Goal: Task Accomplishment & Management: Use online tool/utility

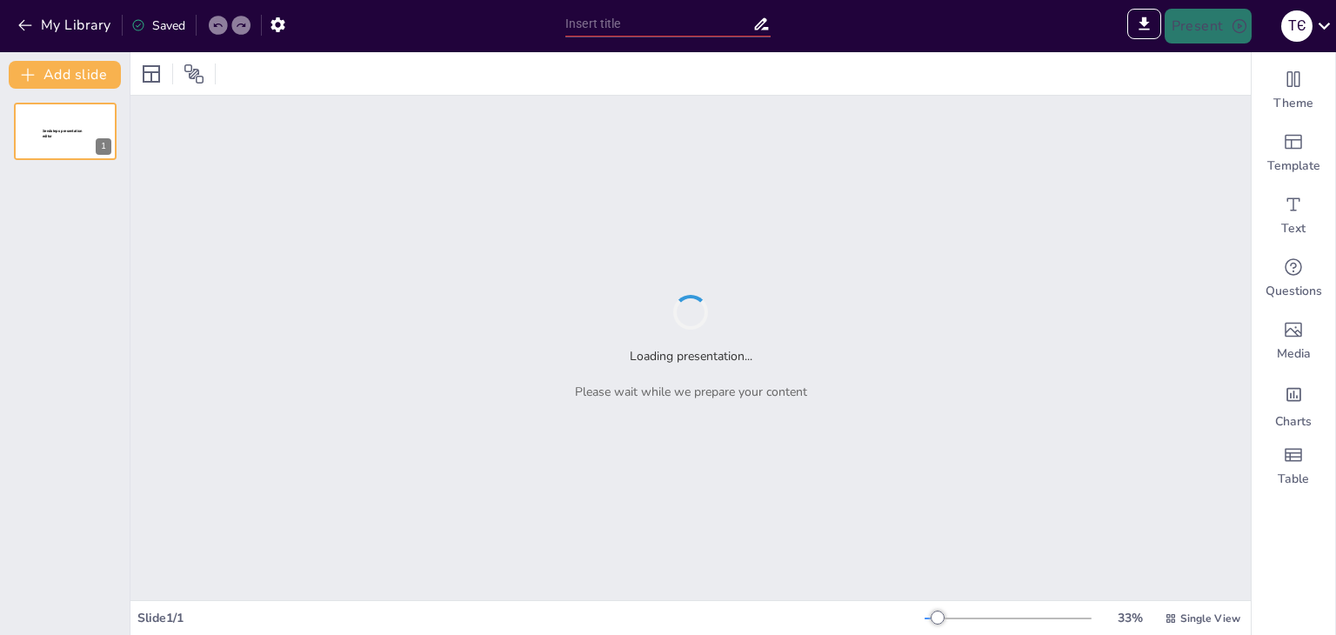
type input "METHODOLOGY FOR TEACHING COMPUTER DESIGN DISCIPLINES IN THE ERA OF ARTIFICIAL IN"
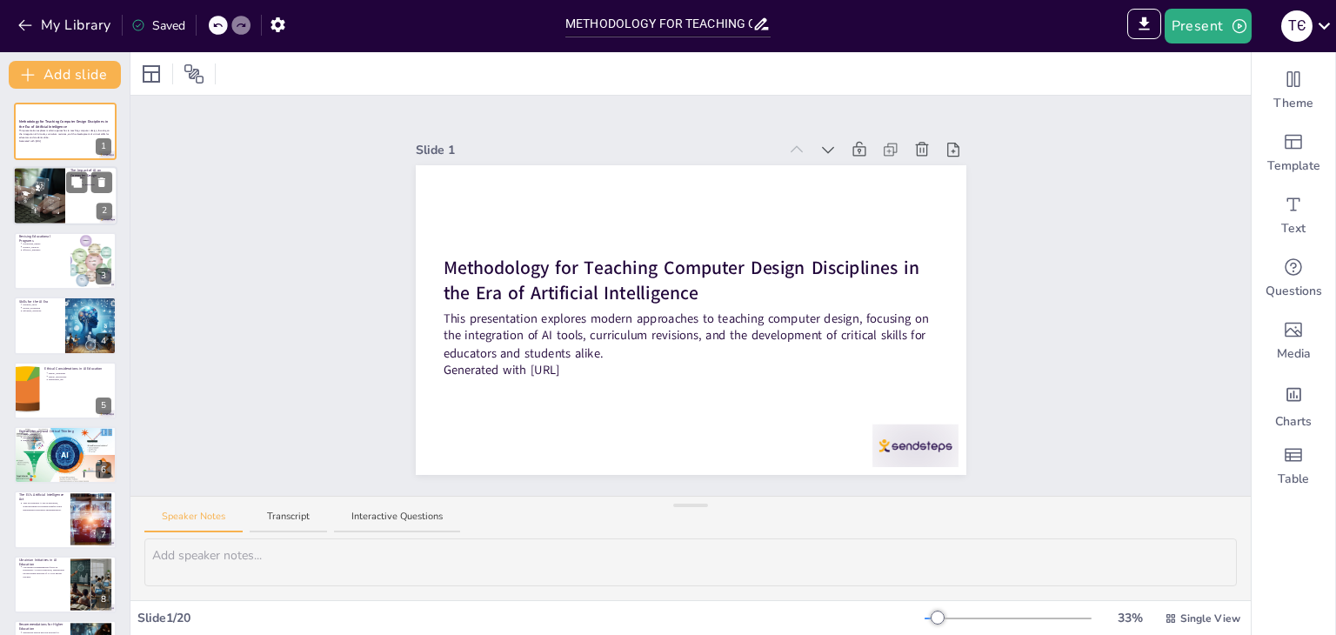
click at [58, 178] on div at bounding box center [39, 196] width 104 height 59
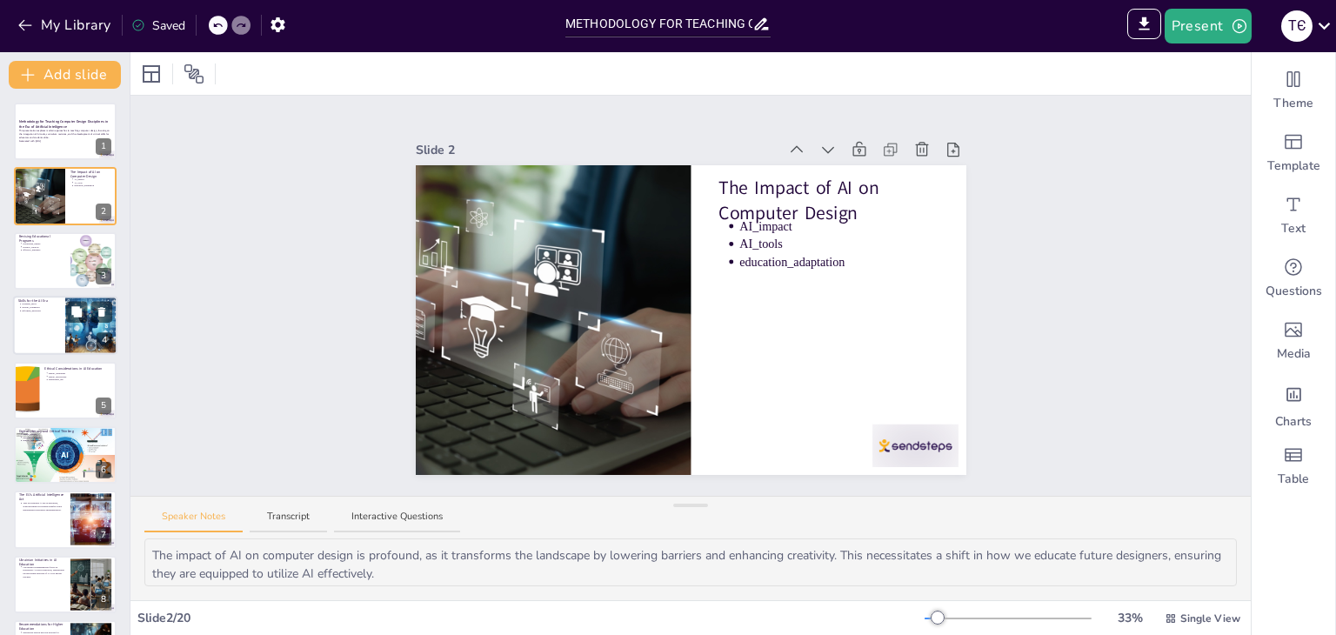
click at [58, 314] on div at bounding box center [65, 325] width 104 height 59
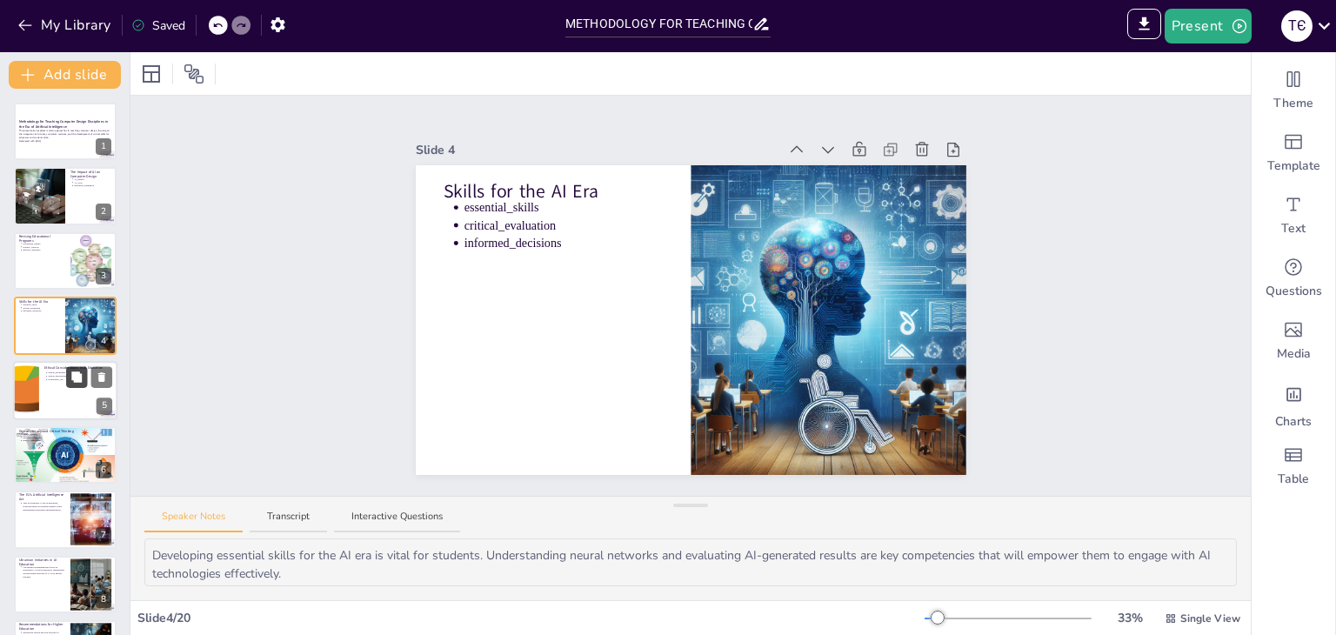
click at [73, 377] on icon at bounding box center [76, 376] width 10 height 10
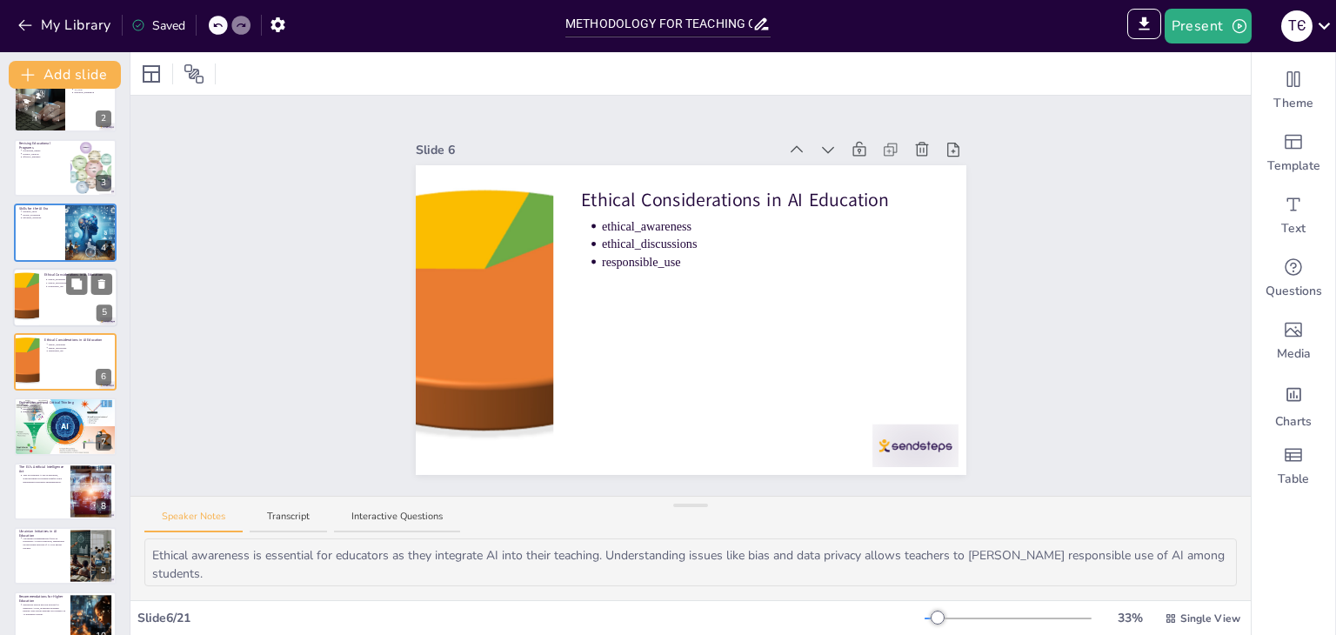
click at [47, 297] on div at bounding box center [65, 297] width 104 height 59
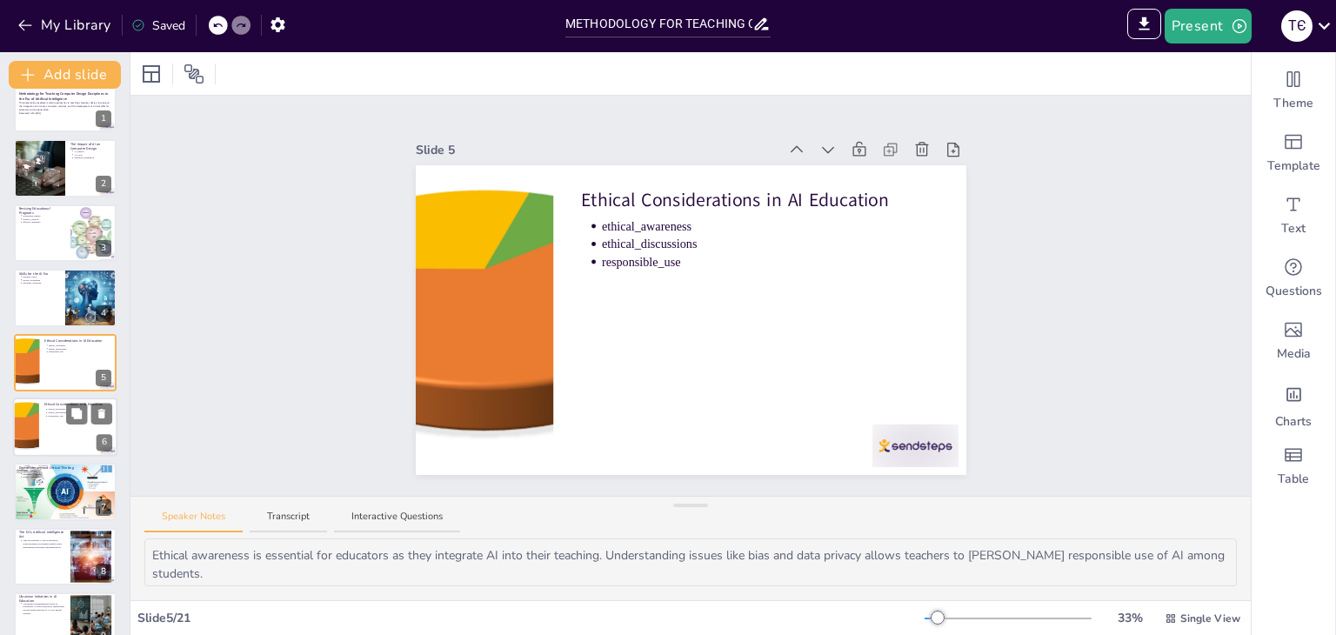
click at [50, 421] on div at bounding box center [65, 426] width 104 height 59
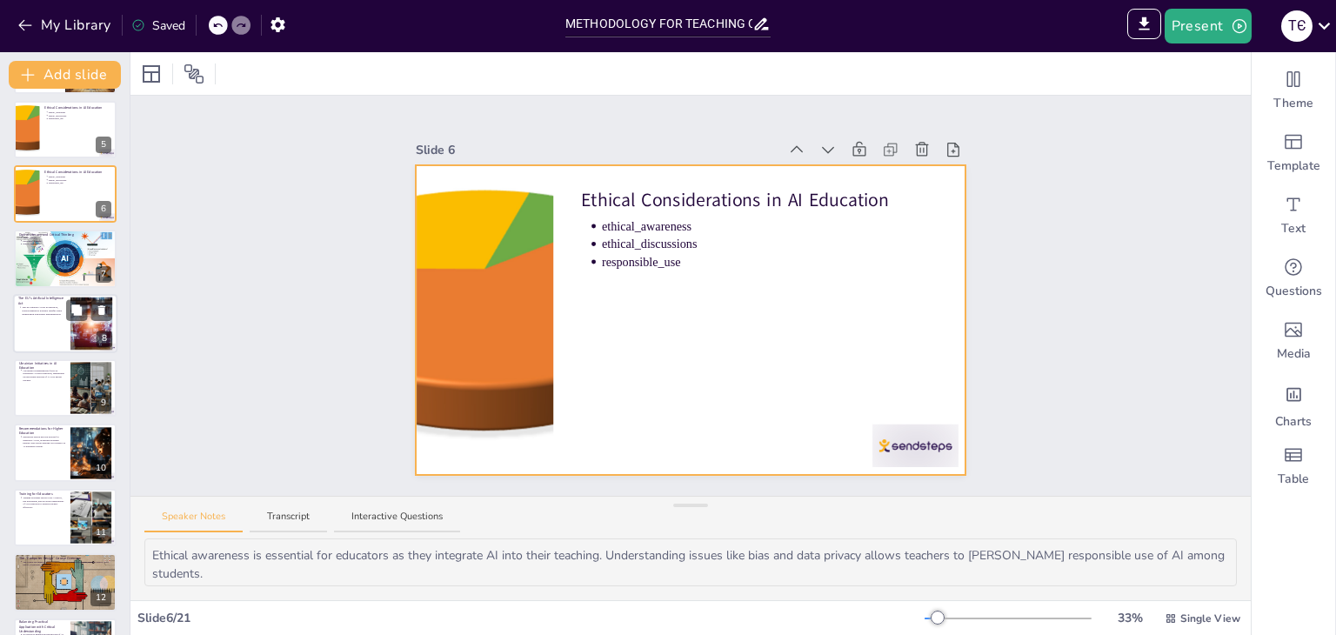
scroll to position [267, 0]
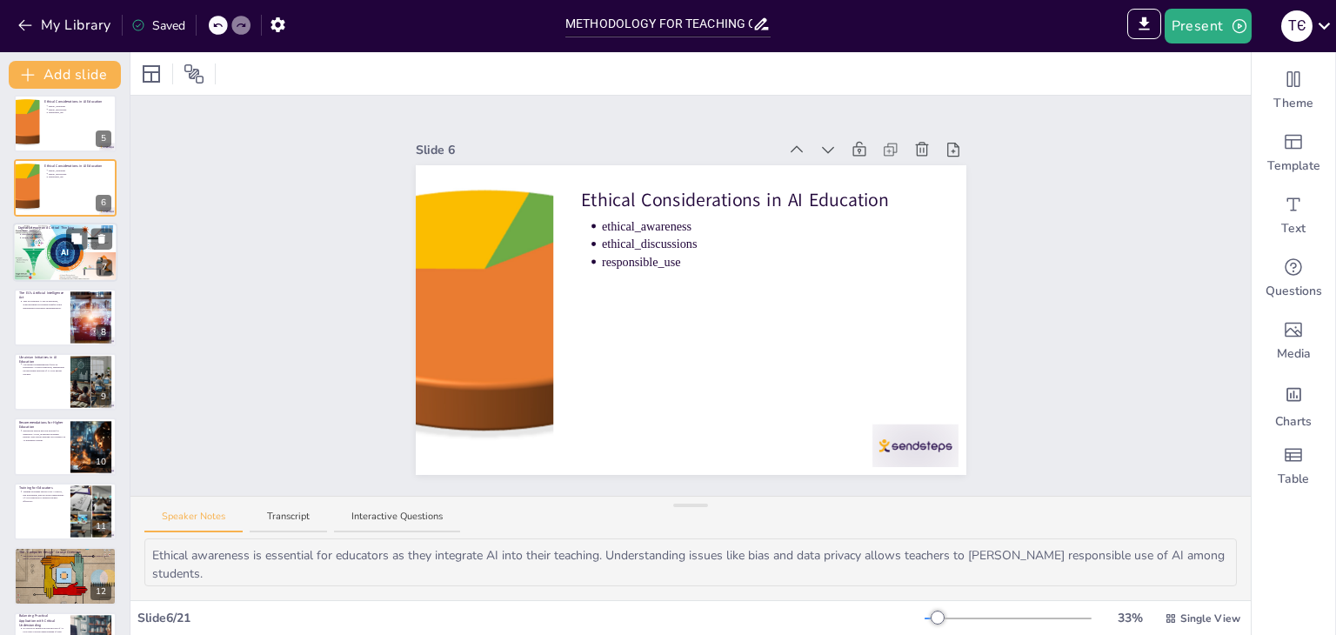
click at [37, 261] on div at bounding box center [65, 253] width 104 height 60
type textarea "Digital literacy is a foundational skill in the AI landscape. By cultivating th…"
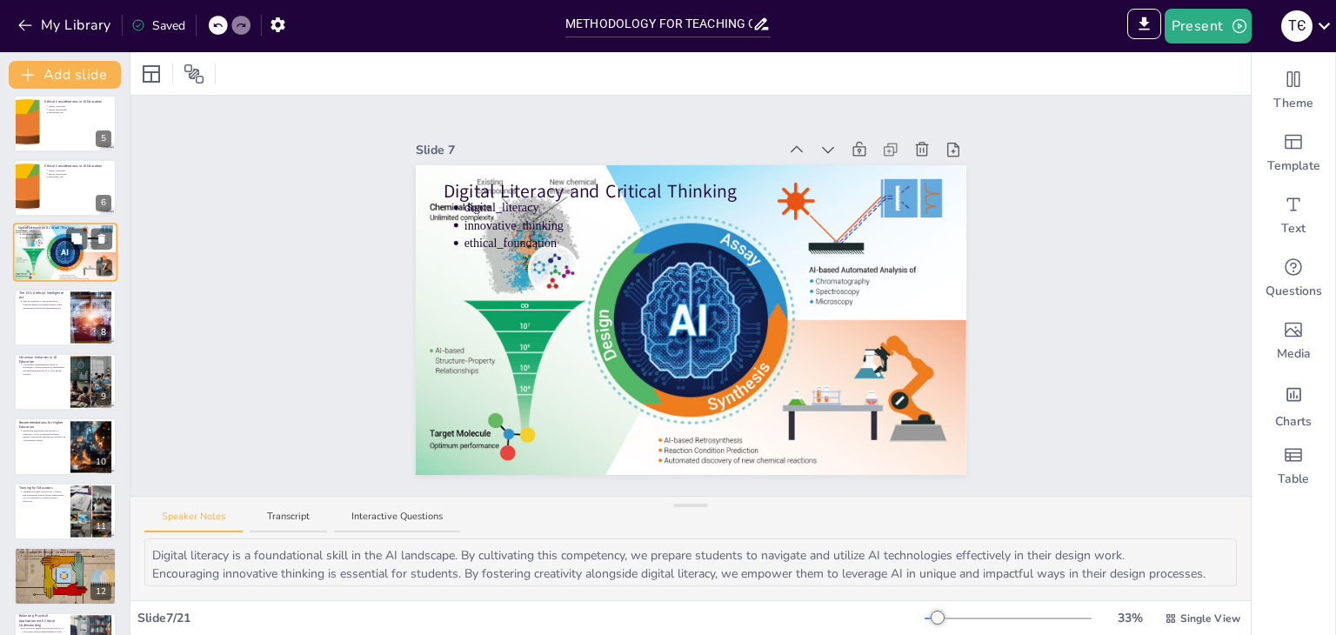
scroll to position [157, 0]
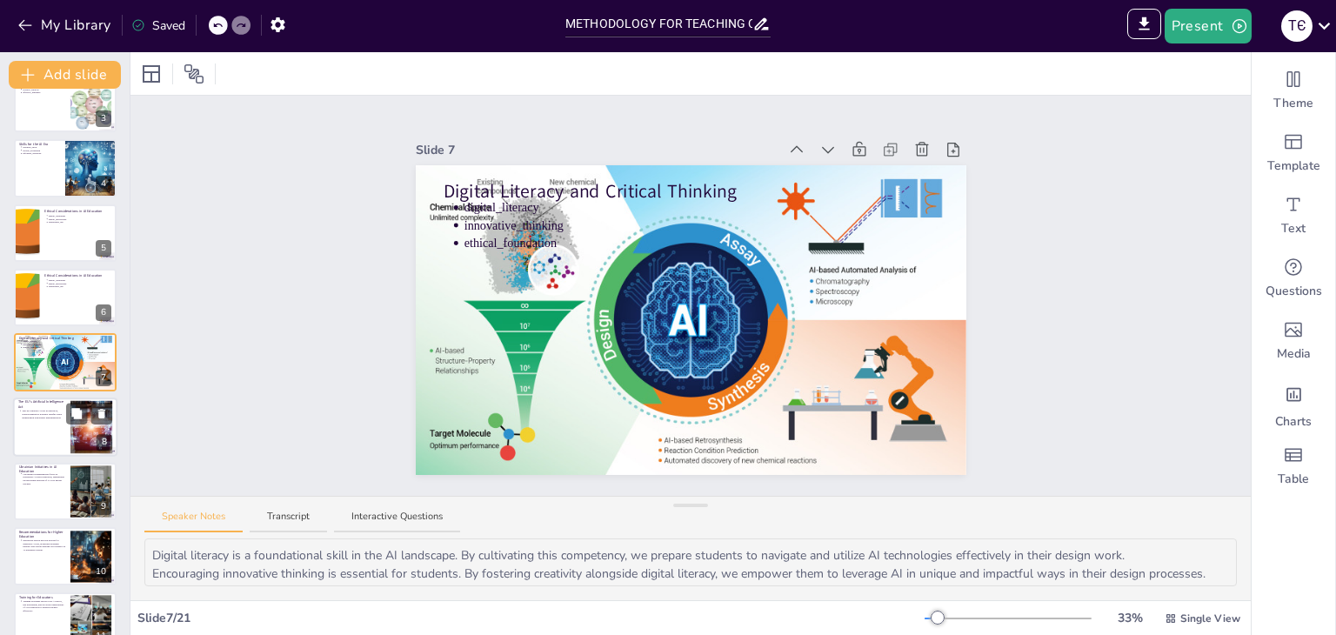
click at [43, 431] on div at bounding box center [65, 426] width 104 height 59
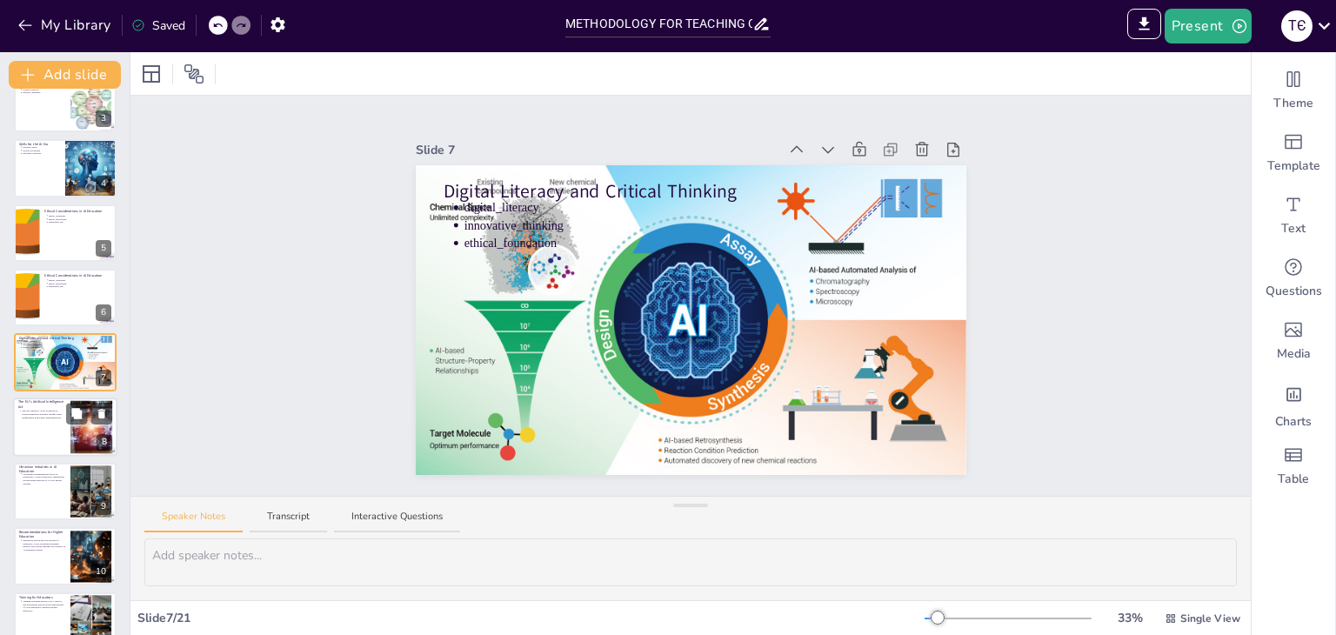
scroll to position [223, 0]
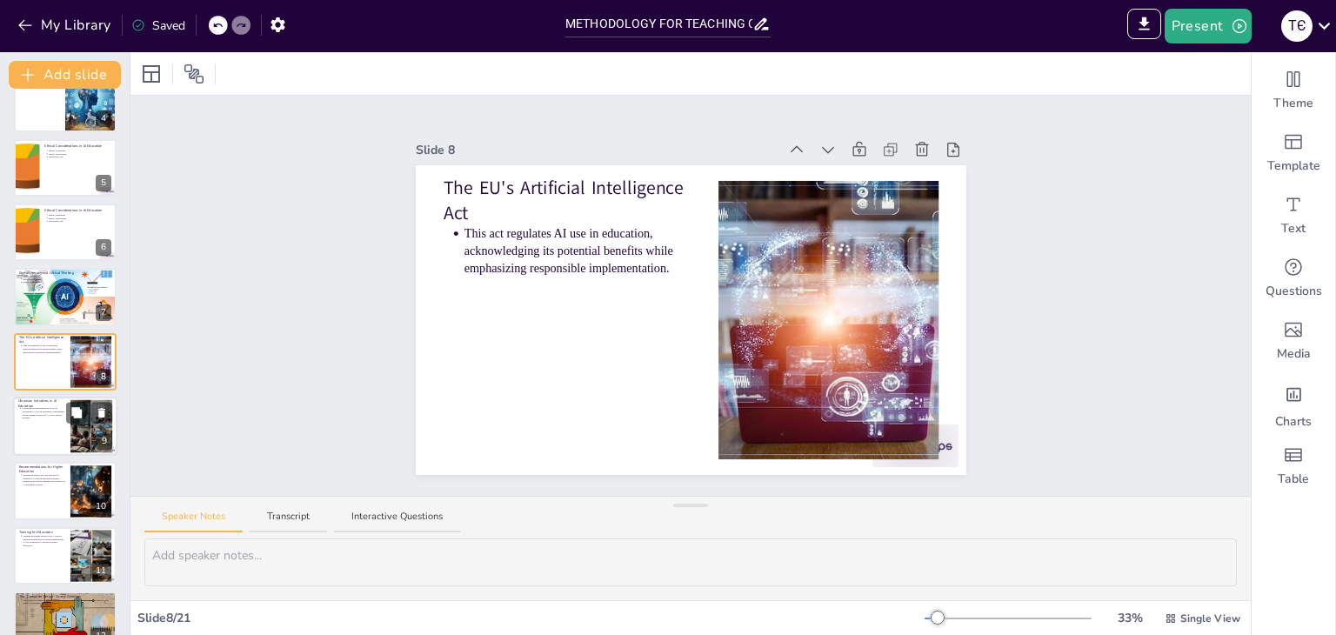
click at [47, 443] on div at bounding box center [65, 426] width 104 height 59
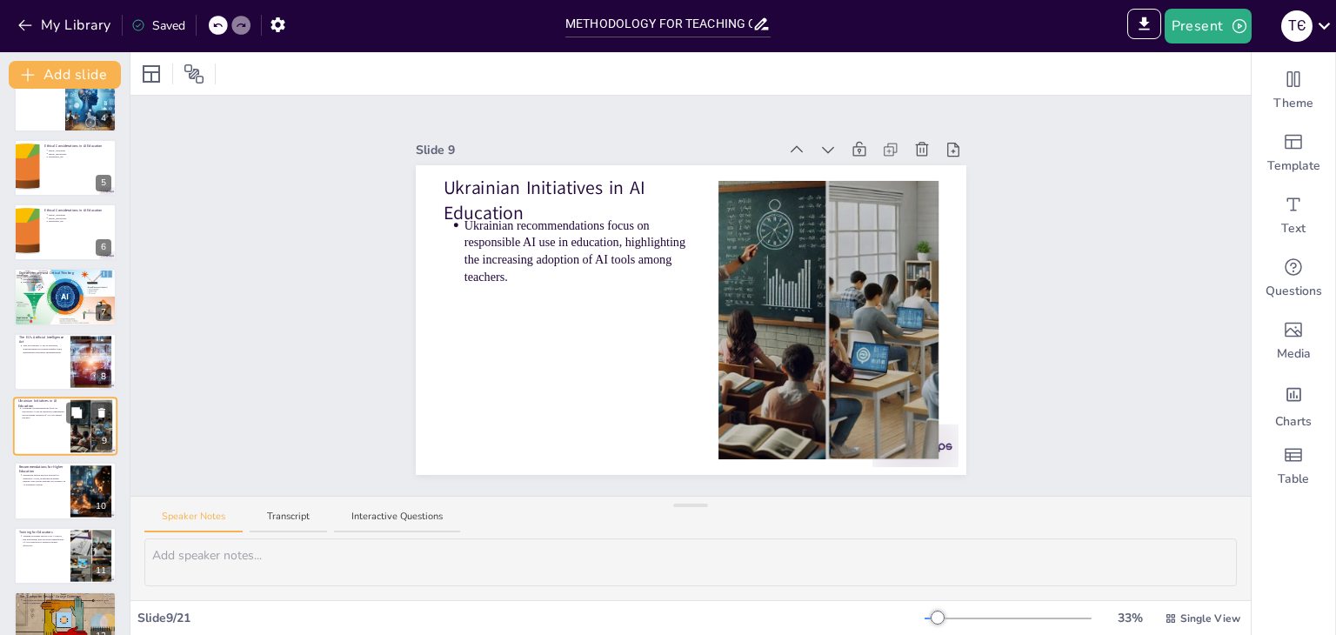
scroll to position [287, 0]
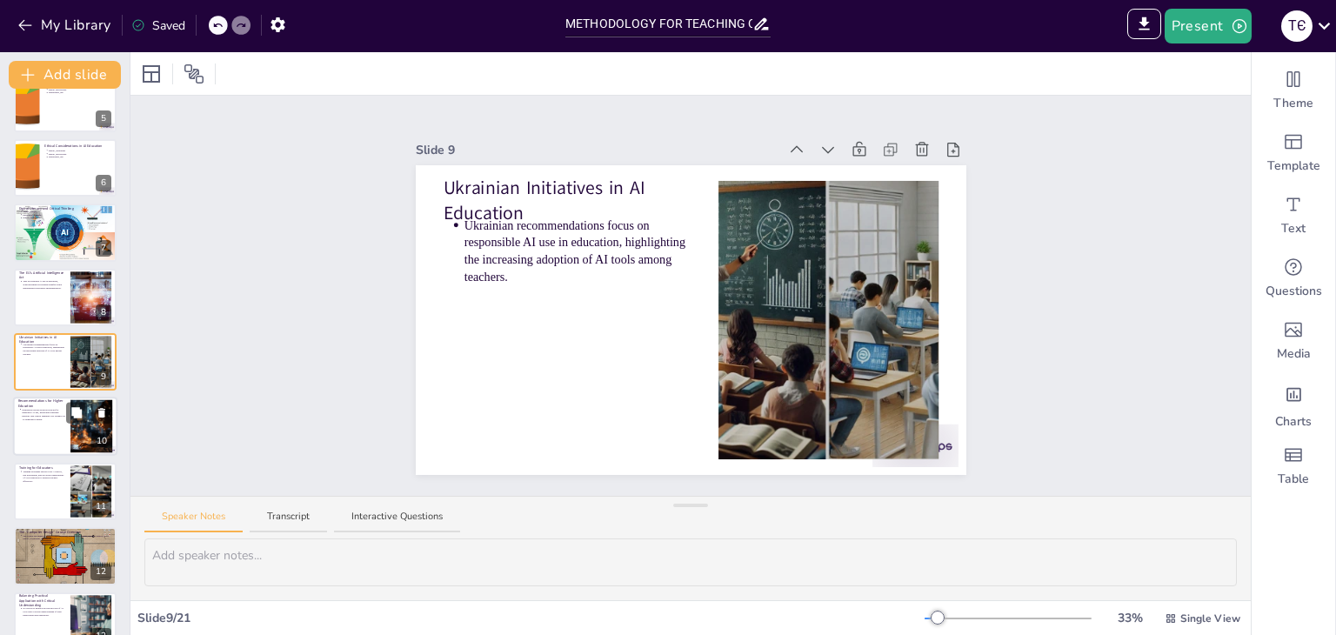
click at [38, 435] on div at bounding box center [65, 426] width 104 height 59
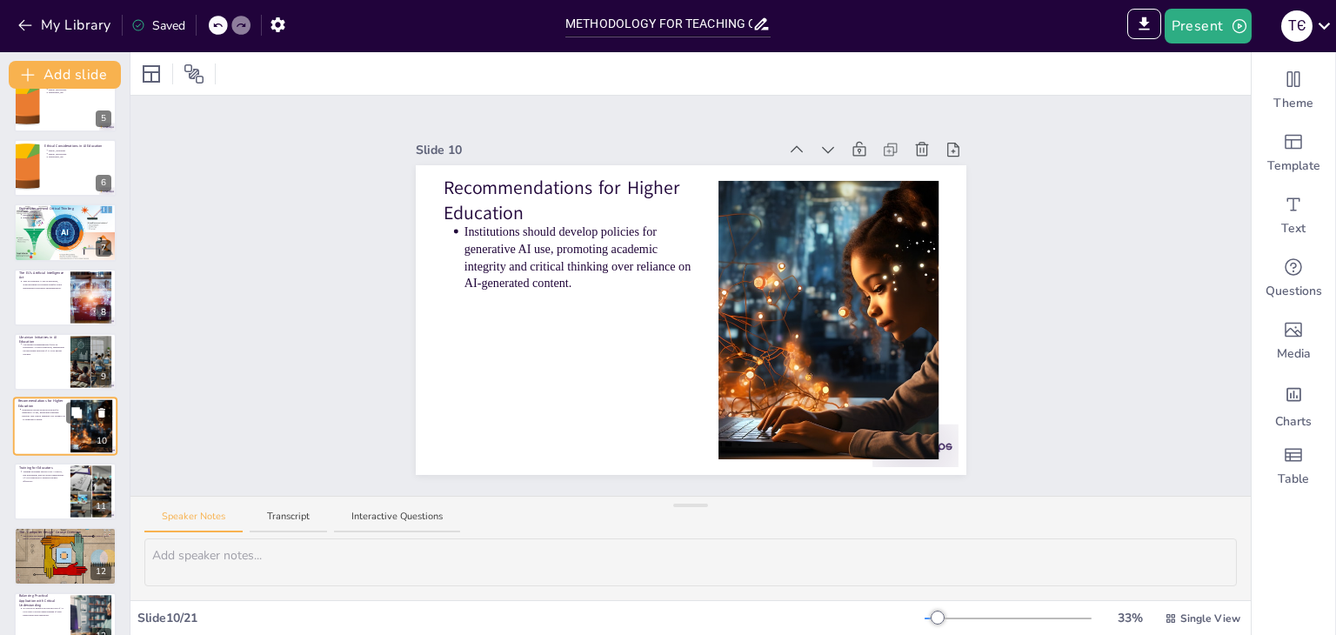
scroll to position [351, 0]
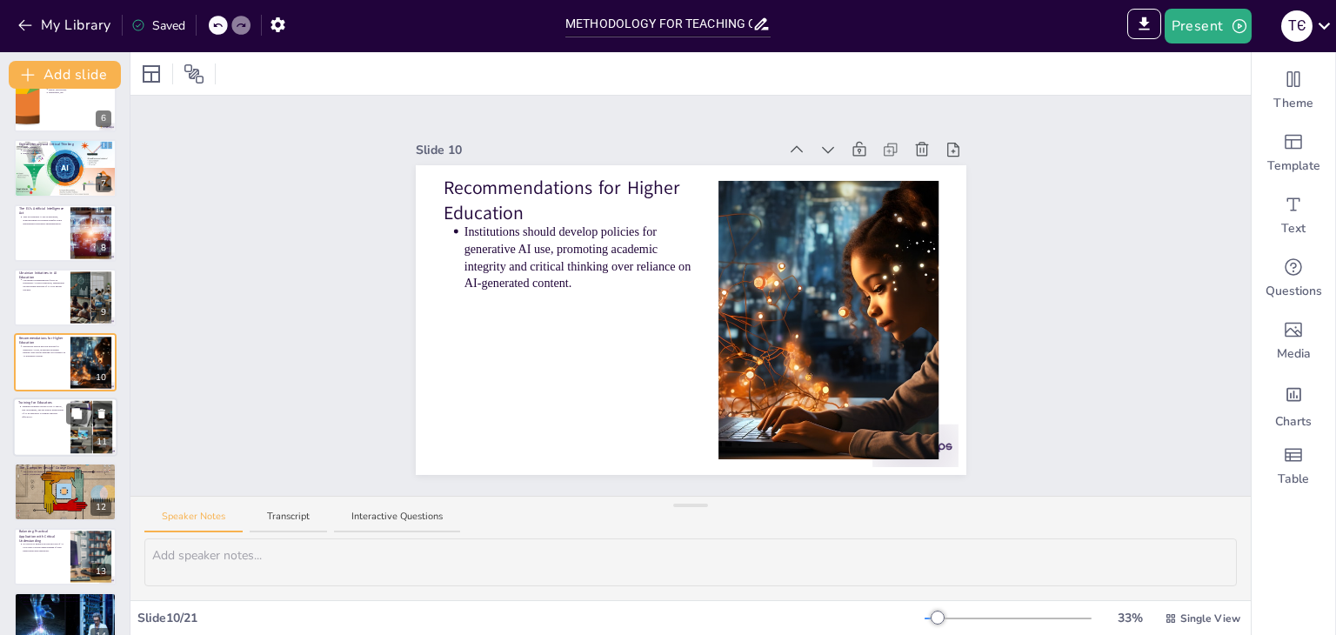
click at [42, 427] on div at bounding box center [65, 426] width 104 height 59
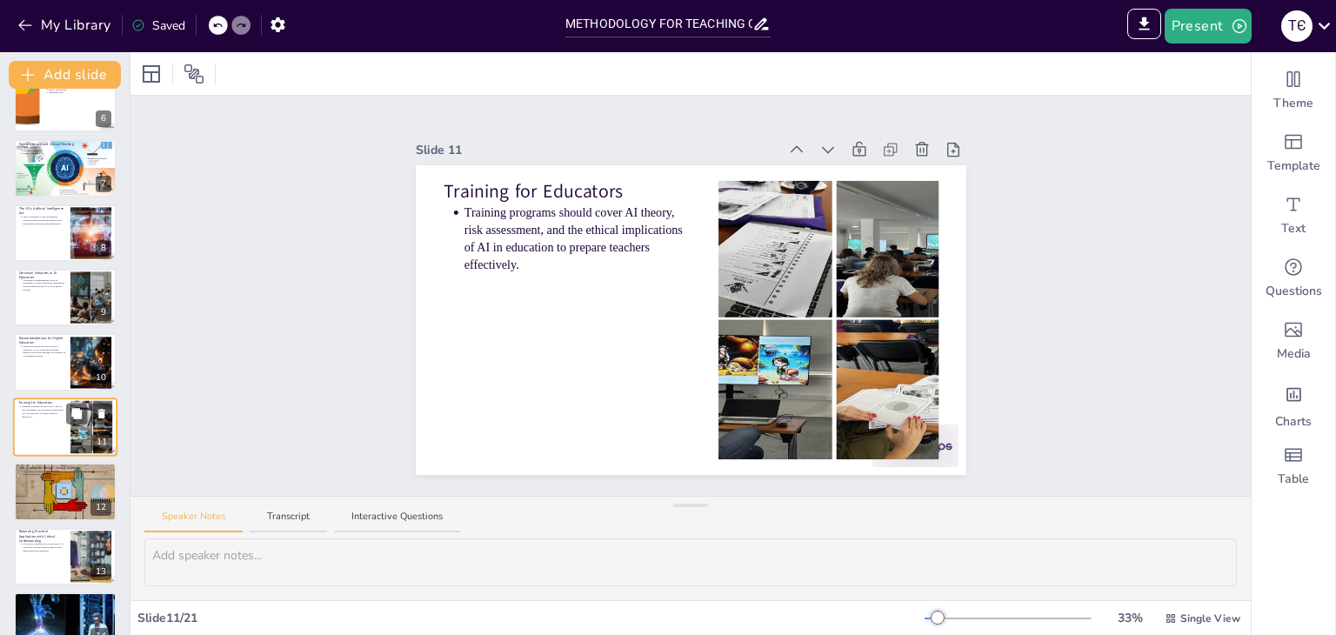
scroll to position [417, 0]
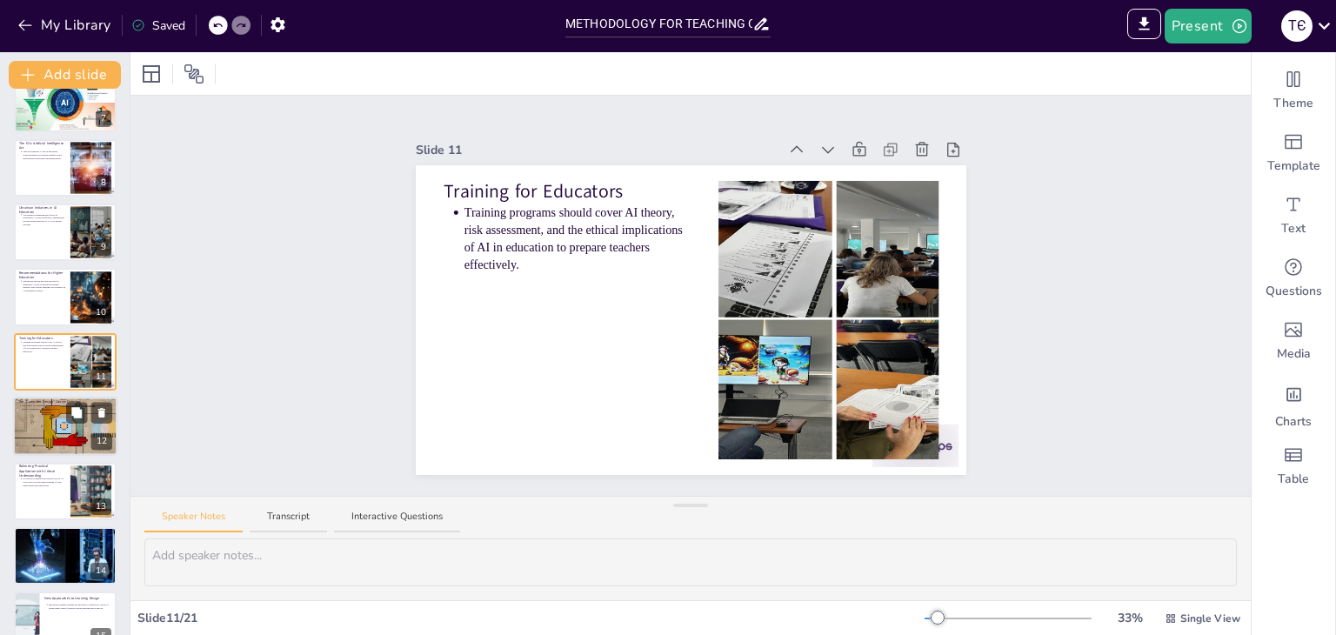
click at [38, 435] on div at bounding box center [65, 426] width 104 height 70
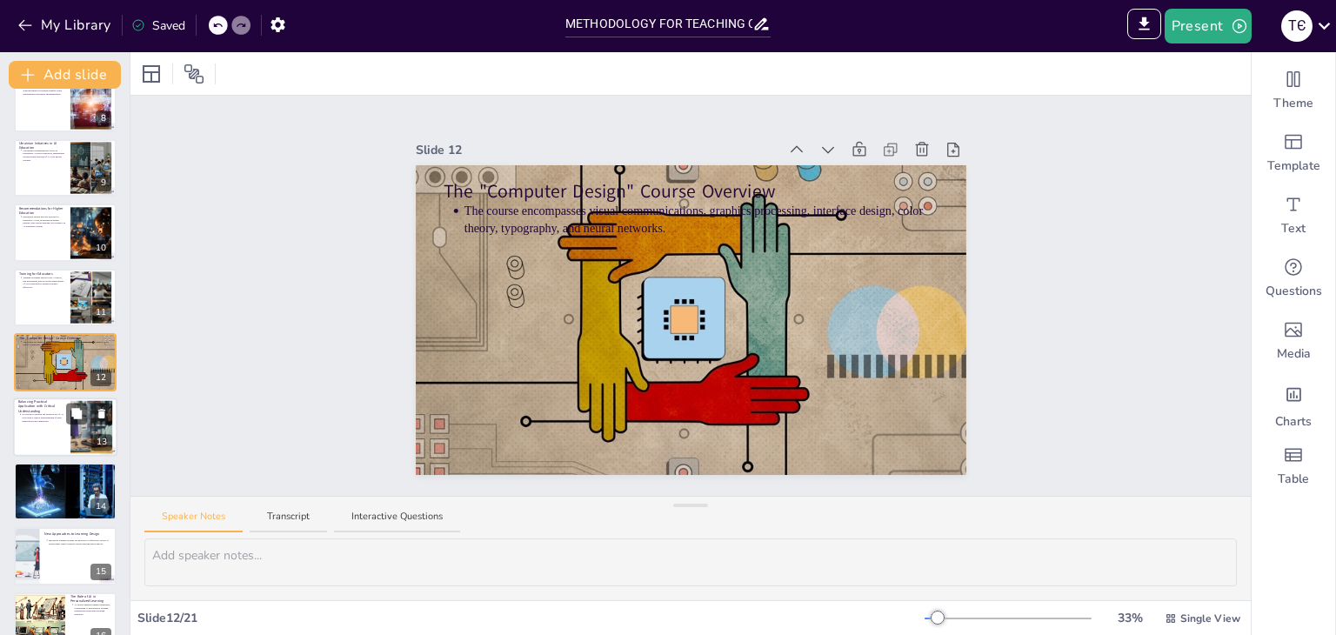
click at [42, 437] on div at bounding box center [65, 426] width 104 height 59
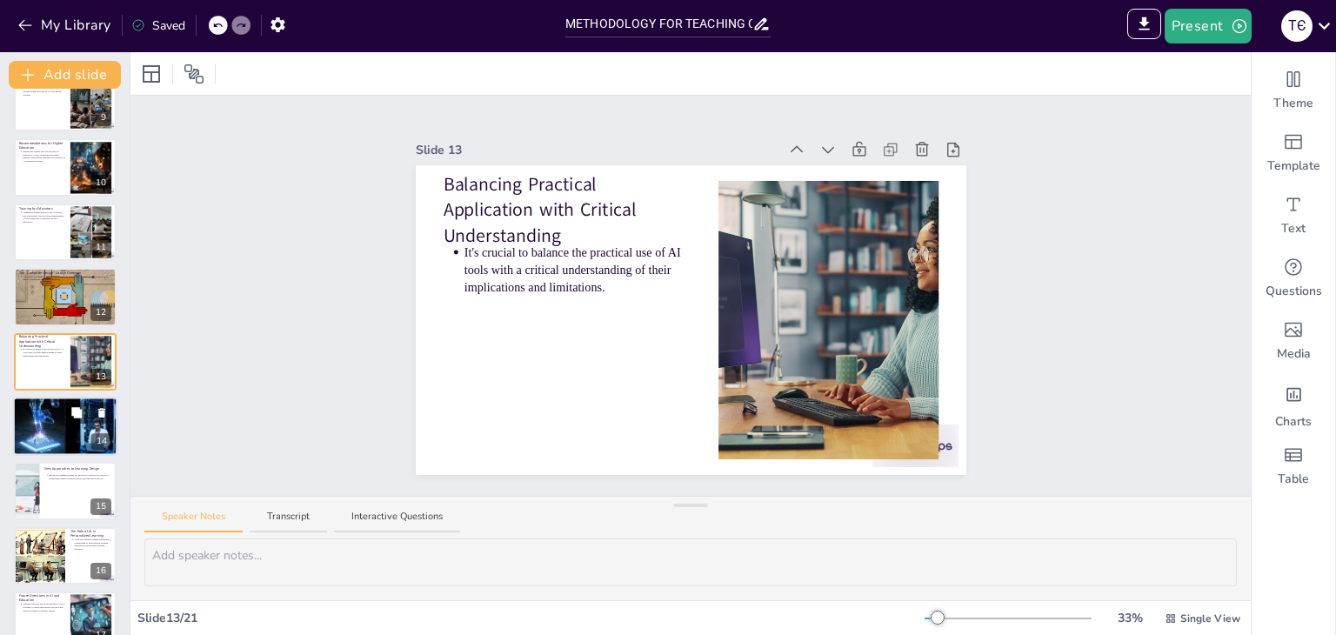
click at [42, 431] on div at bounding box center [65, 426] width 104 height 78
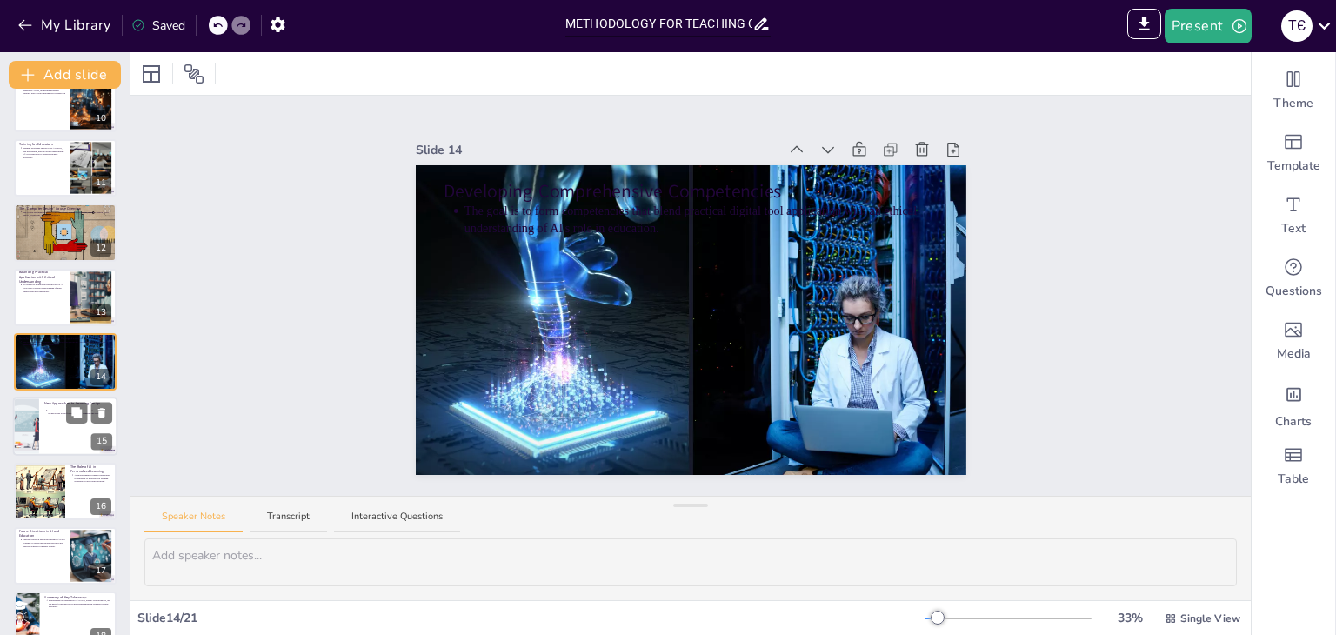
click at [37, 426] on div at bounding box center [26, 426] width 112 height 59
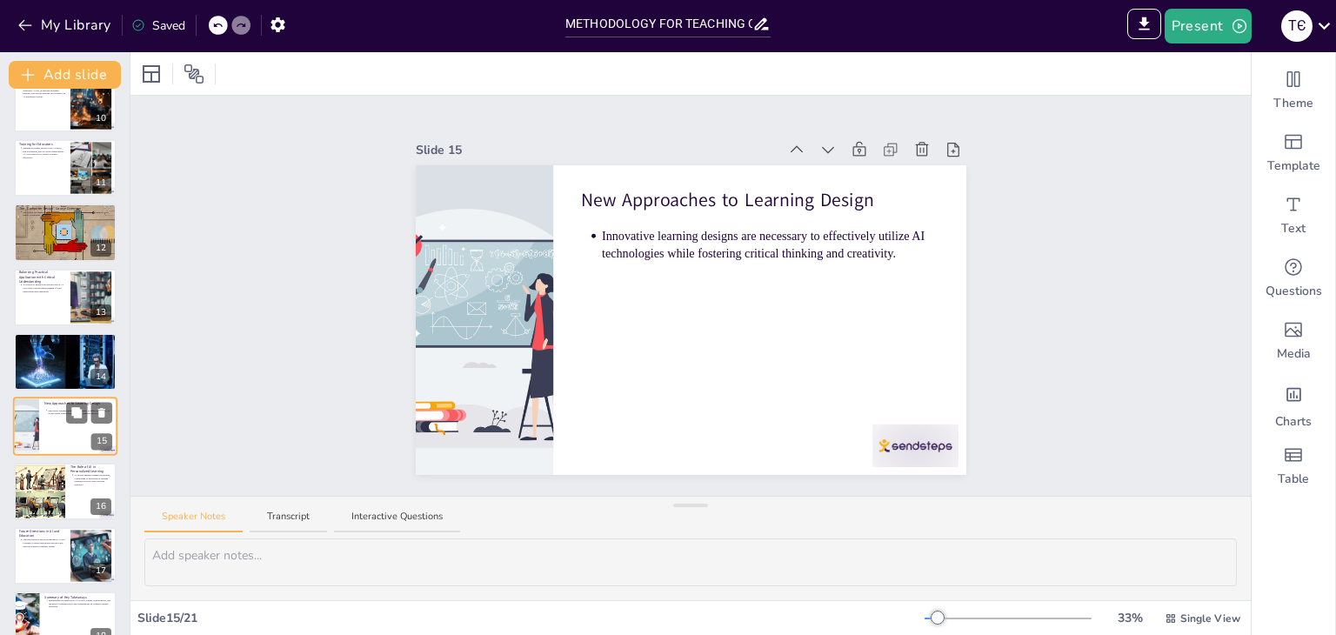
scroll to position [675, 0]
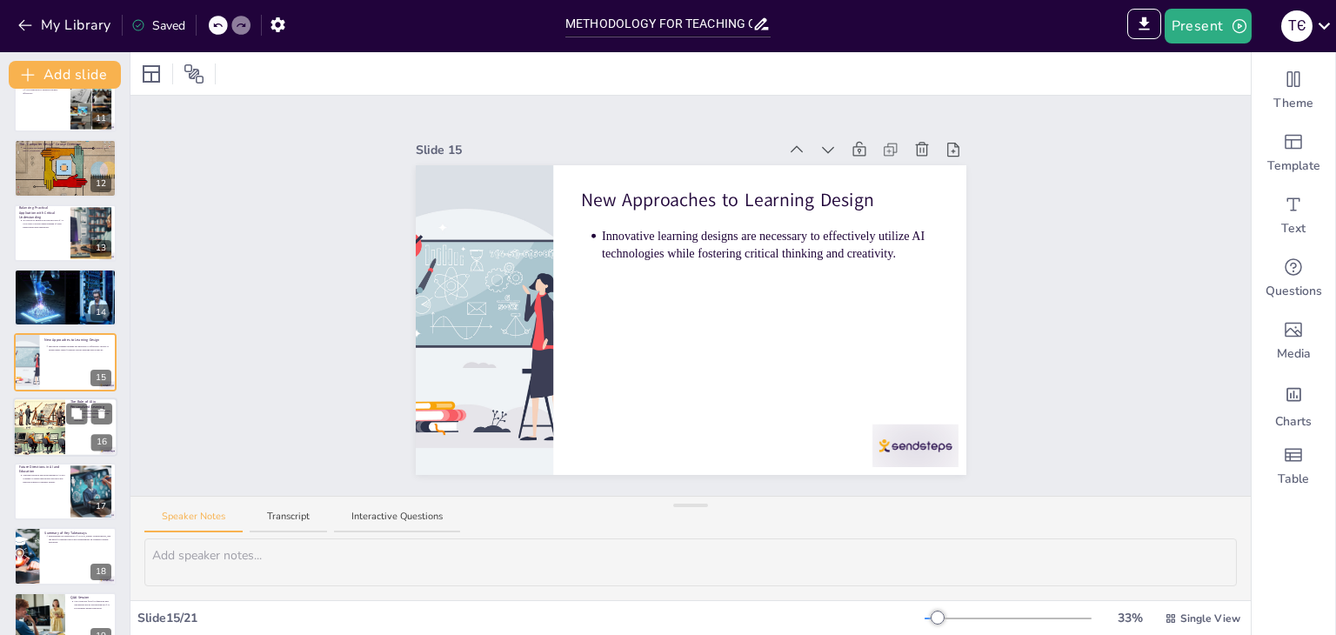
click at [42, 439] on div at bounding box center [39, 426] width 103 height 59
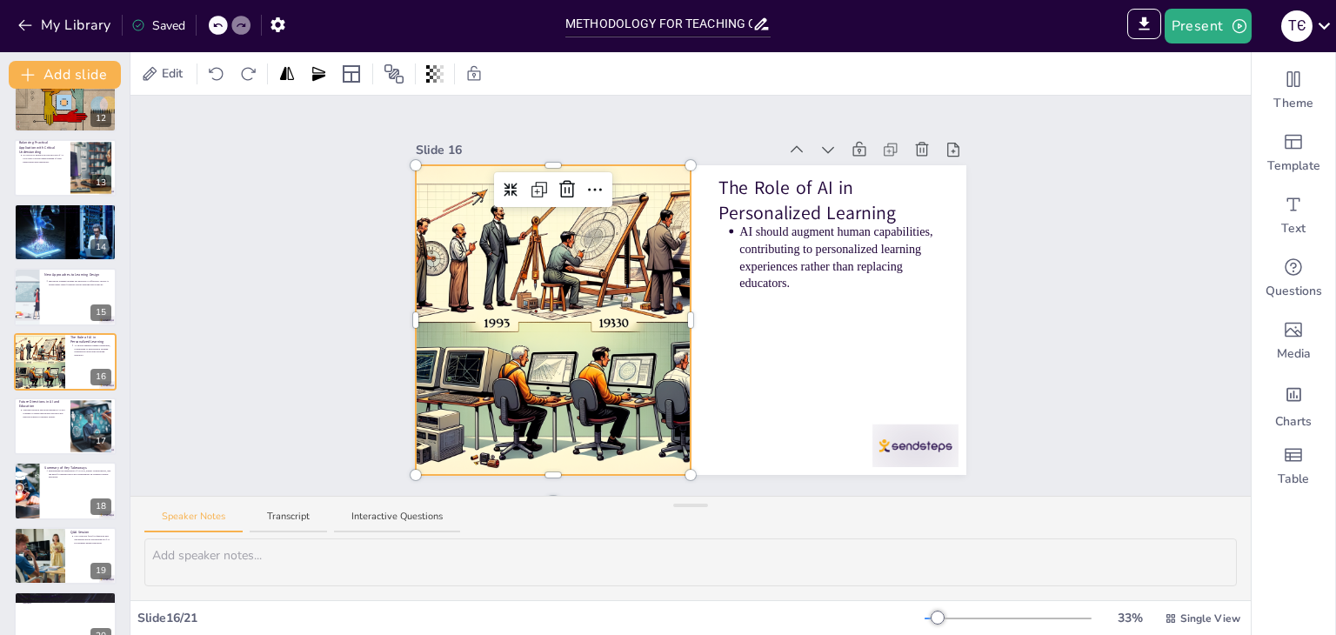
click at [511, 323] on div at bounding box center [553, 320] width 542 height 310
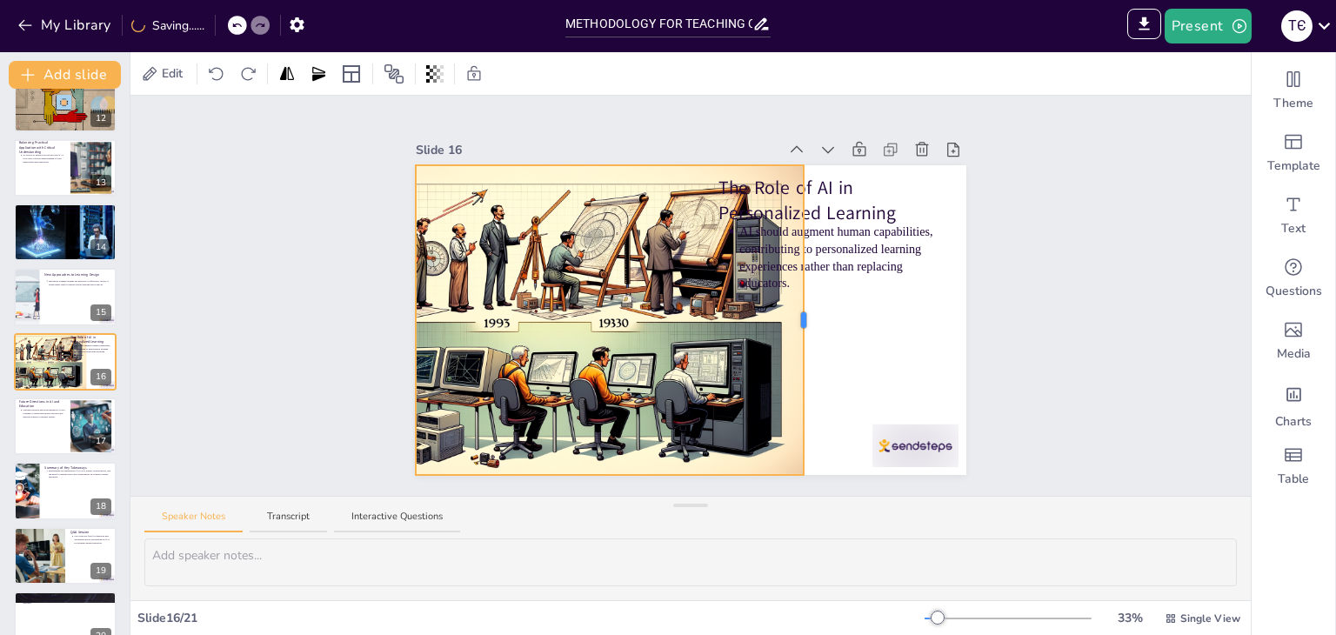
drag, startPoint x: 678, startPoint y: 312, endPoint x: 791, endPoint y: 340, distance: 116.4
click at [791, 340] on div "The Role of AI in Personalized Learning AI should augment human capabilities, c…" at bounding box center [691, 320] width 551 height 310
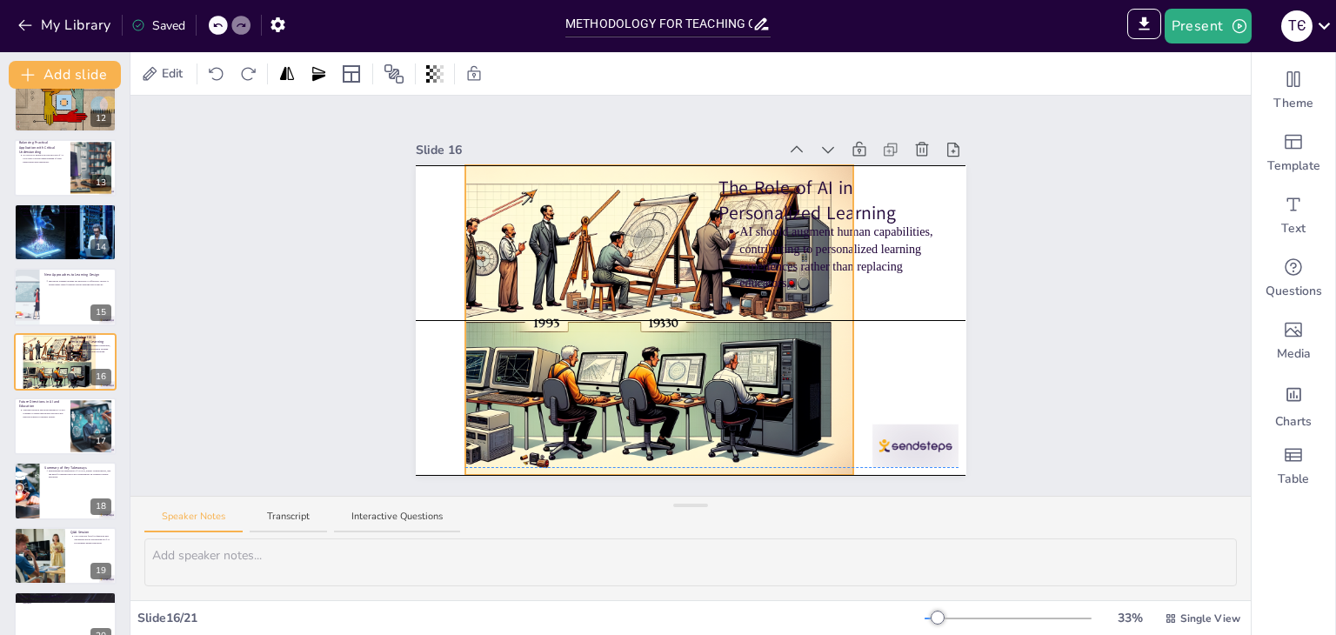
drag, startPoint x: 626, startPoint y: 370, endPoint x: 676, endPoint y: 368, distance: 49.6
click at [676, 368] on div at bounding box center [602, 320] width 542 height 310
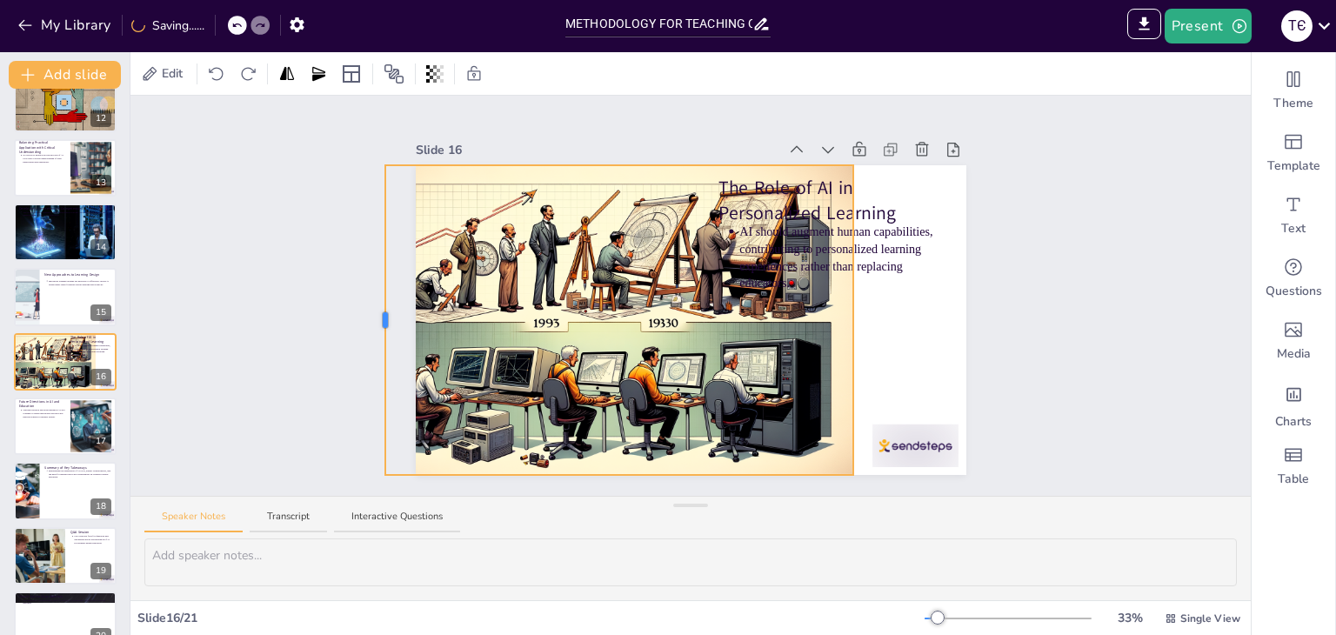
drag, startPoint x: 450, startPoint y: 312, endPoint x: 370, endPoint y: 317, distance: 80.1
click at [383, 317] on div at bounding box center [385, 320] width 5 height 16
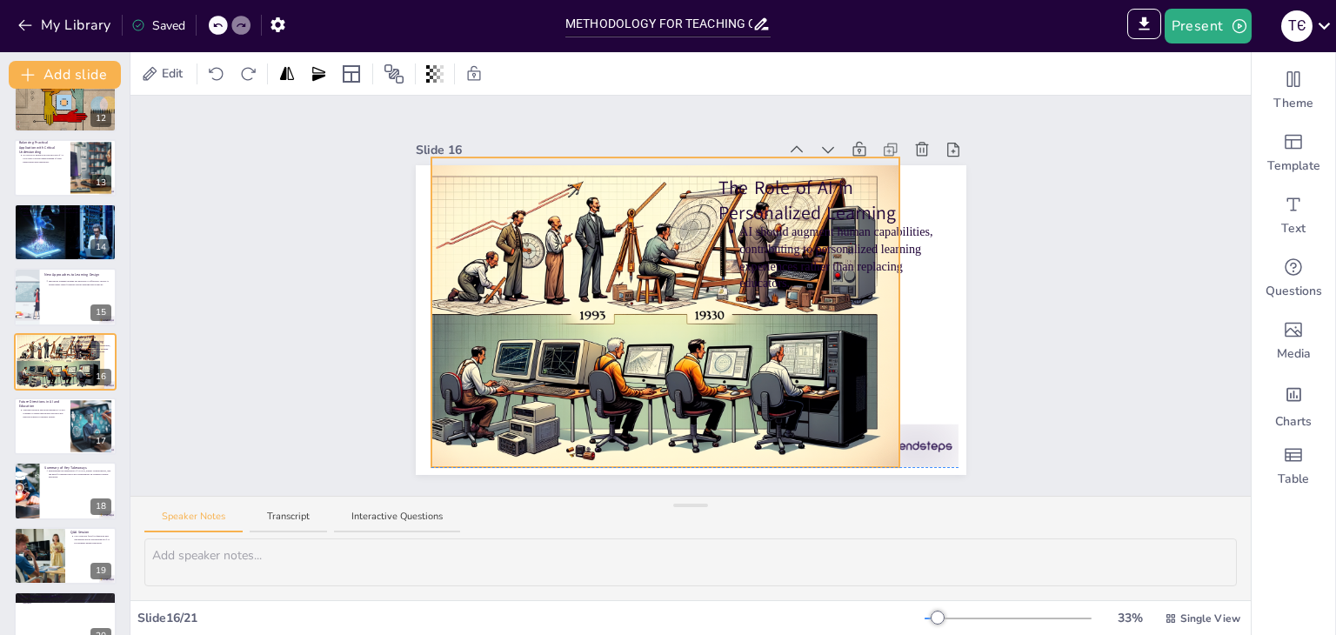
drag, startPoint x: 479, startPoint y: 324, endPoint x: 525, endPoint y: 316, distance: 46.8
click at [525, 316] on div at bounding box center [648, 312] width 542 height 310
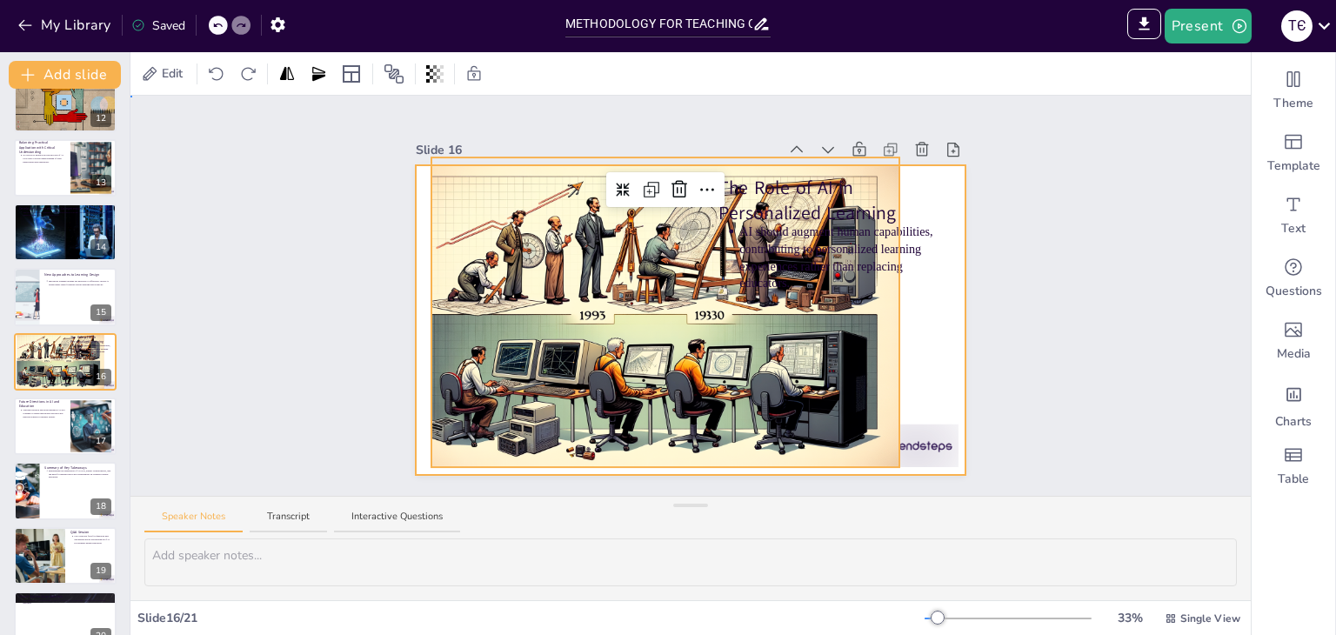
click at [918, 349] on div at bounding box center [691, 320] width 551 height 310
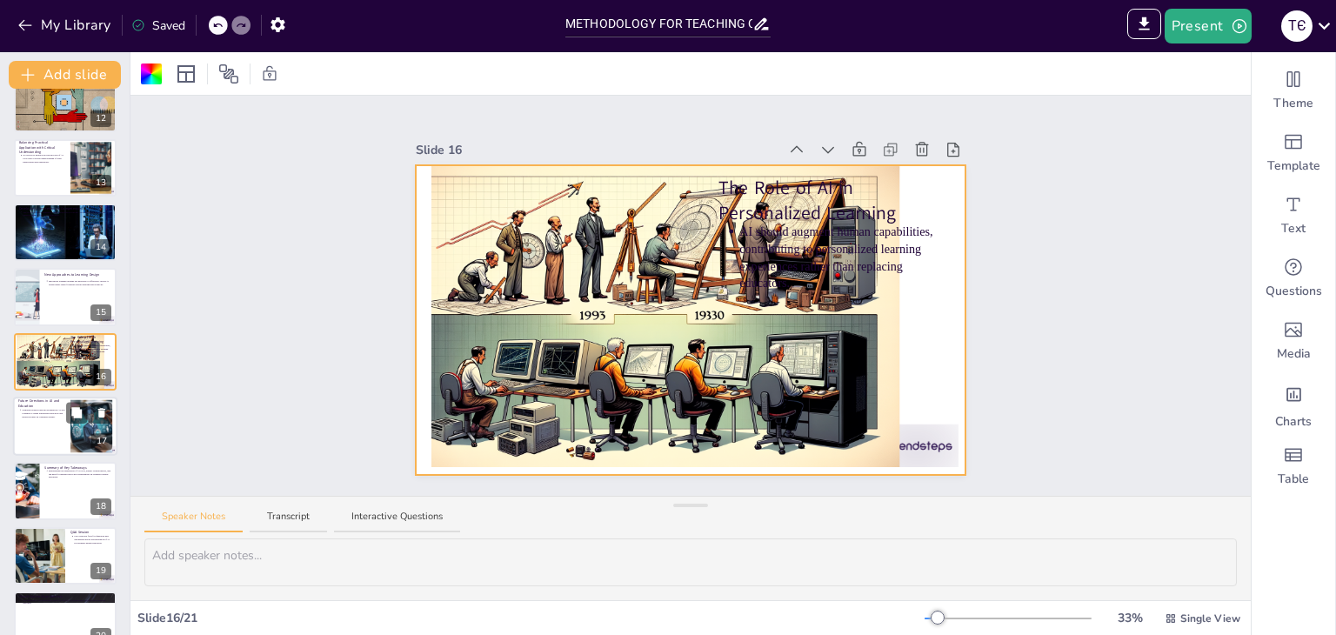
click at [59, 419] on div at bounding box center [65, 426] width 104 height 59
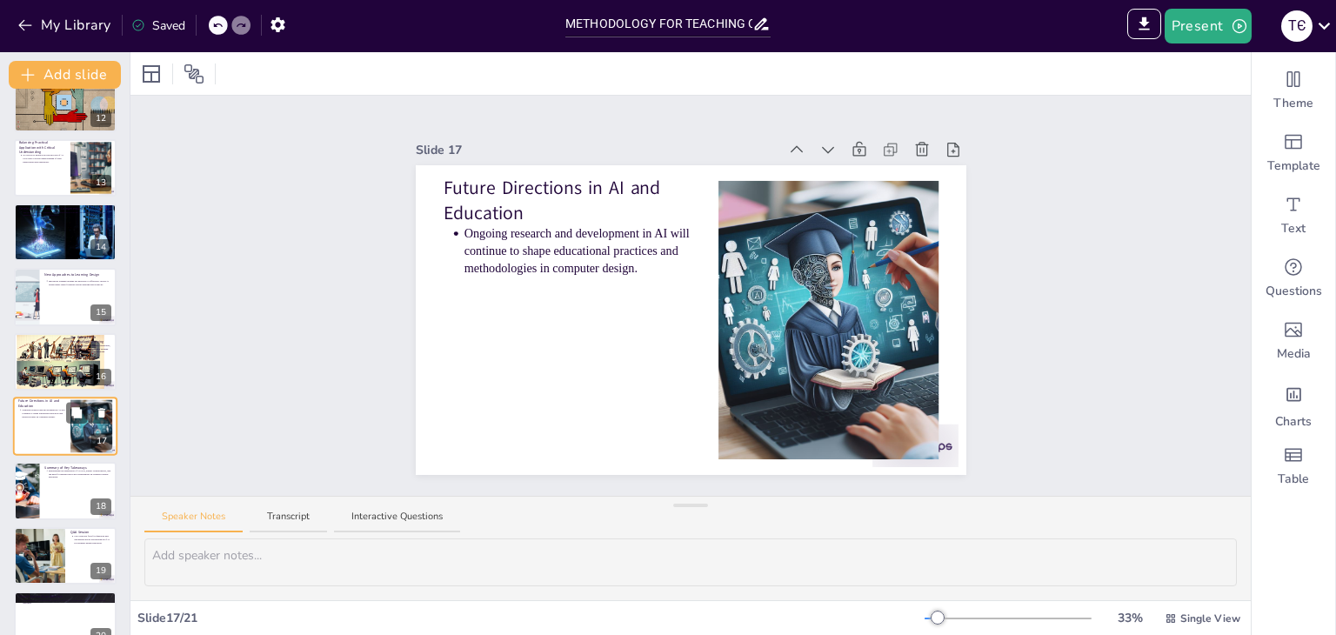
scroll to position [805, 0]
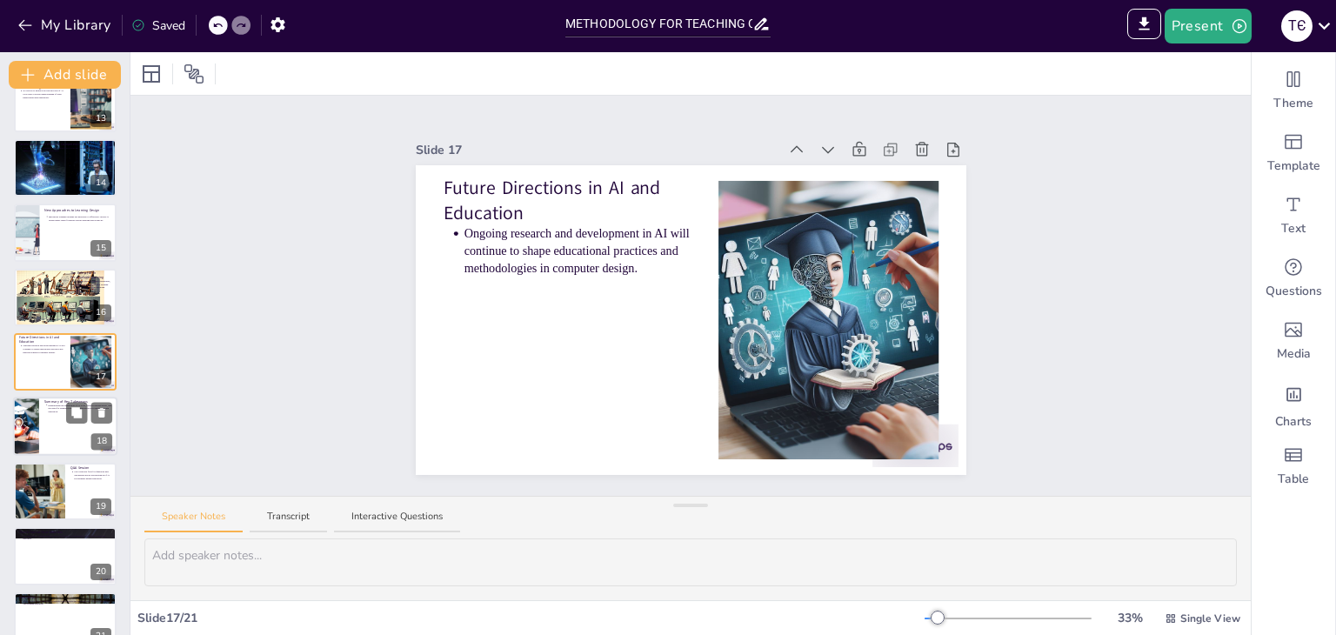
click at [43, 428] on div at bounding box center [65, 426] width 104 height 59
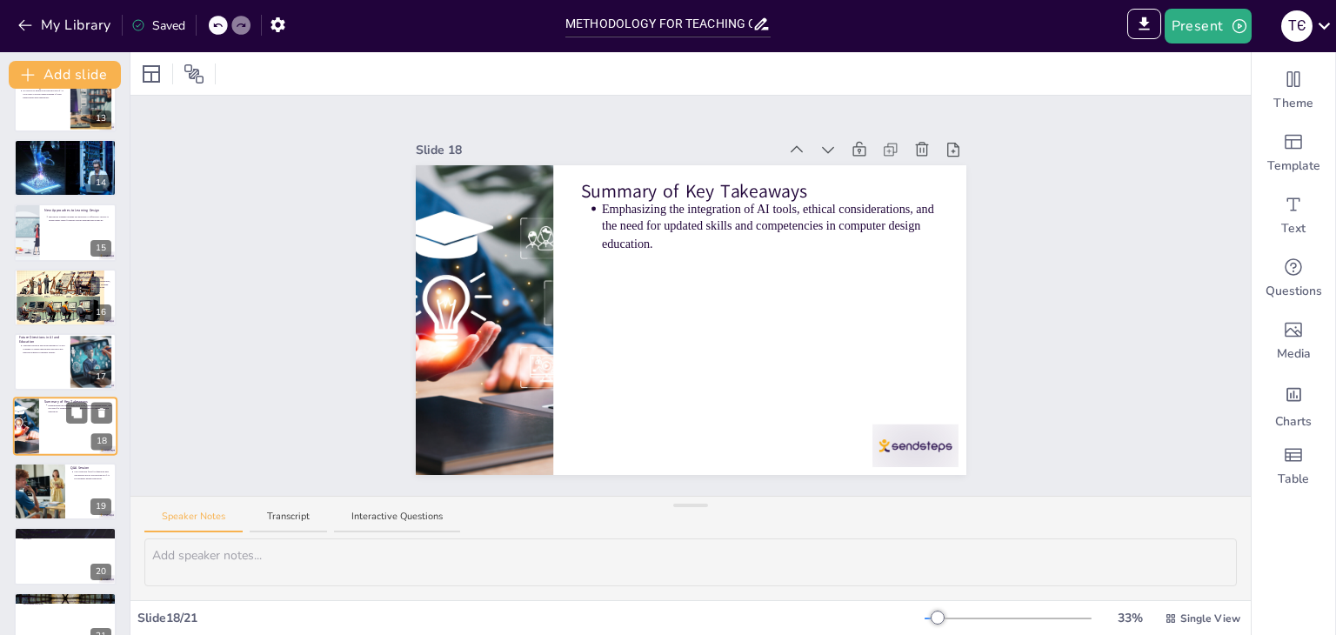
scroll to position [832, 0]
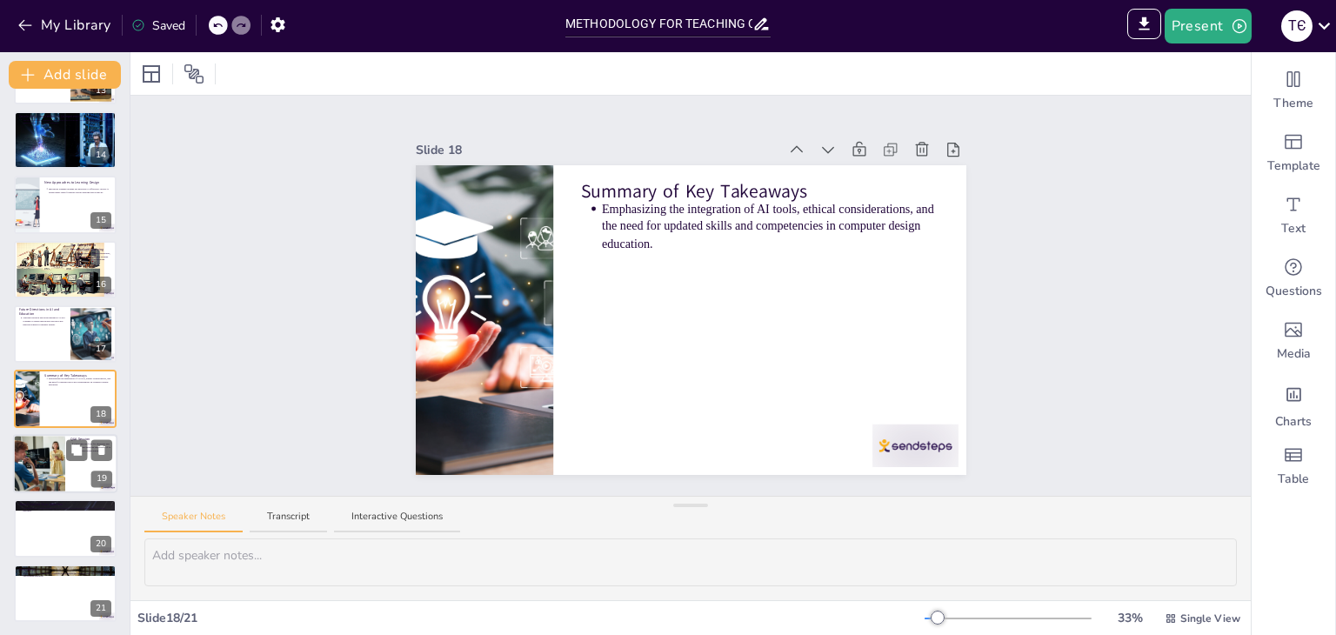
click at [40, 460] on div at bounding box center [39, 463] width 112 height 59
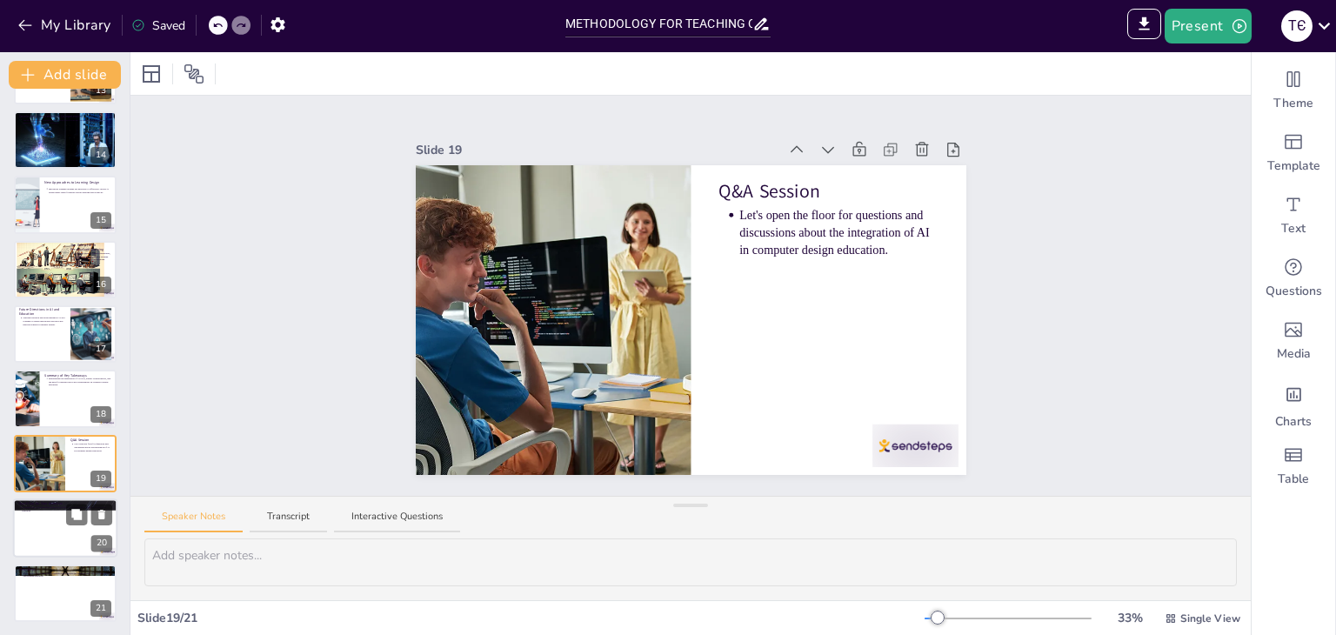
click at [57, 531] on div at bounding box center [65, 527] width 104 height 59
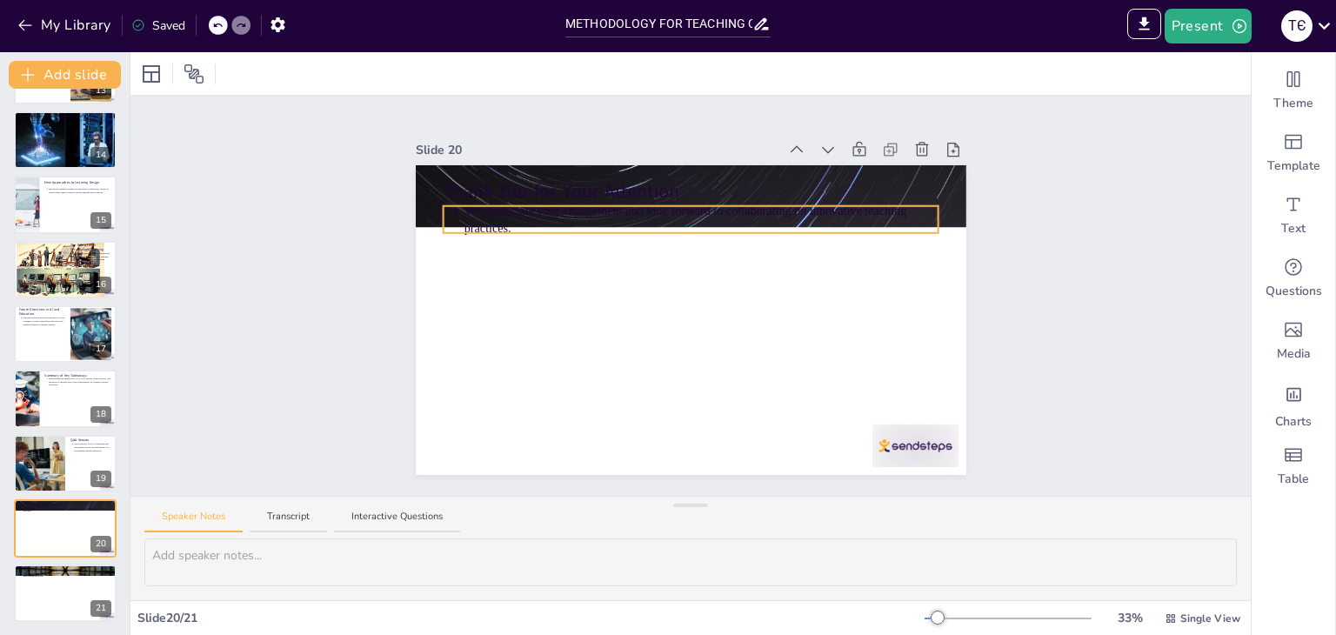
click at [677, 210] on p "We appreciate your engagement and look forward to collaborating on innovative t…" at bounding box center [701, 220] width 475 height 35
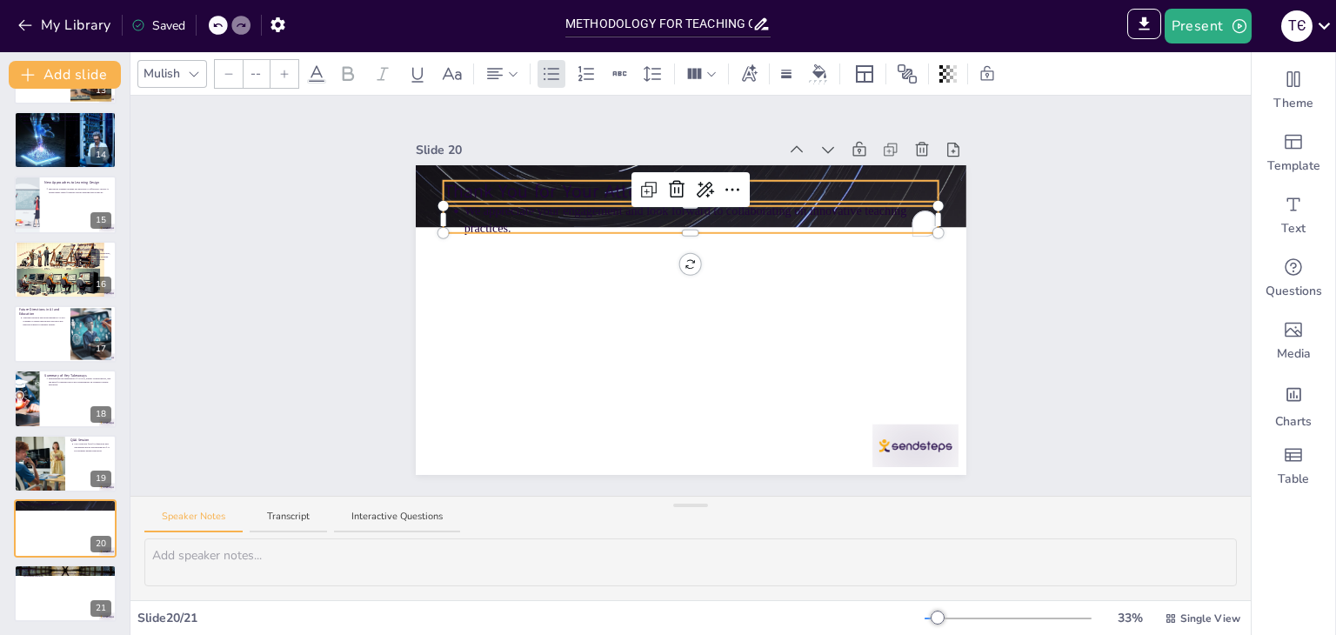
type input "64"
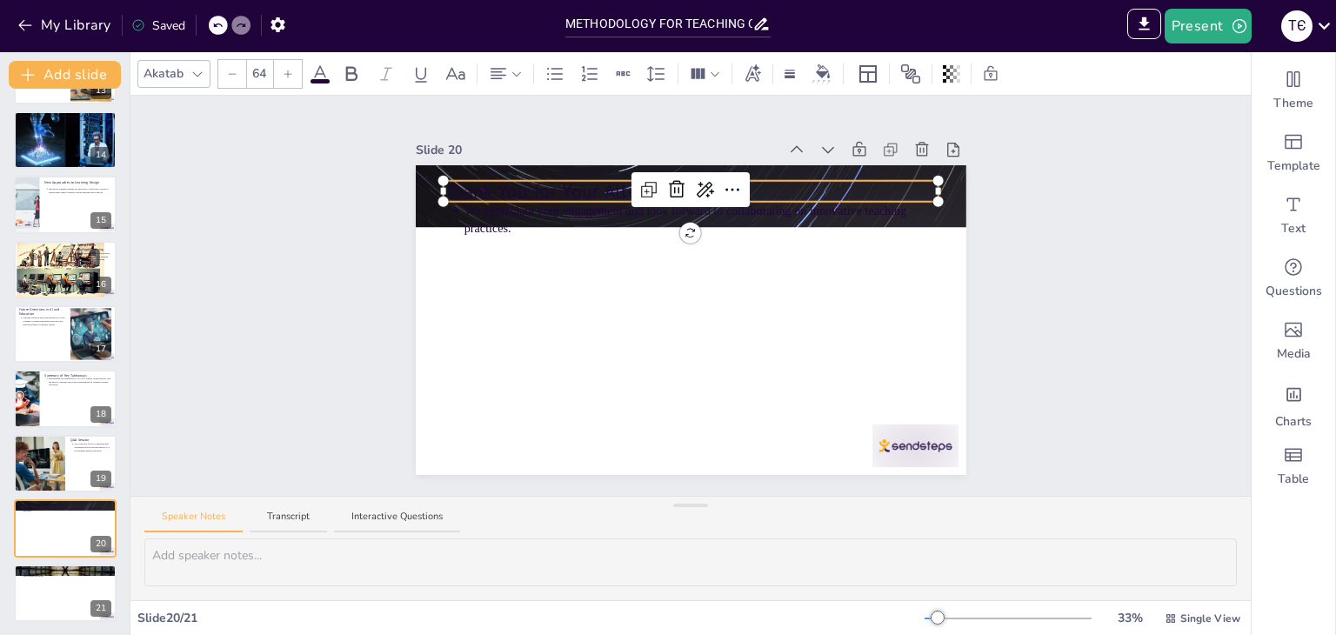
click at [819, 190] on p "Thank You for Your Attention" at bounding box center [691, 191] width 496 height 26
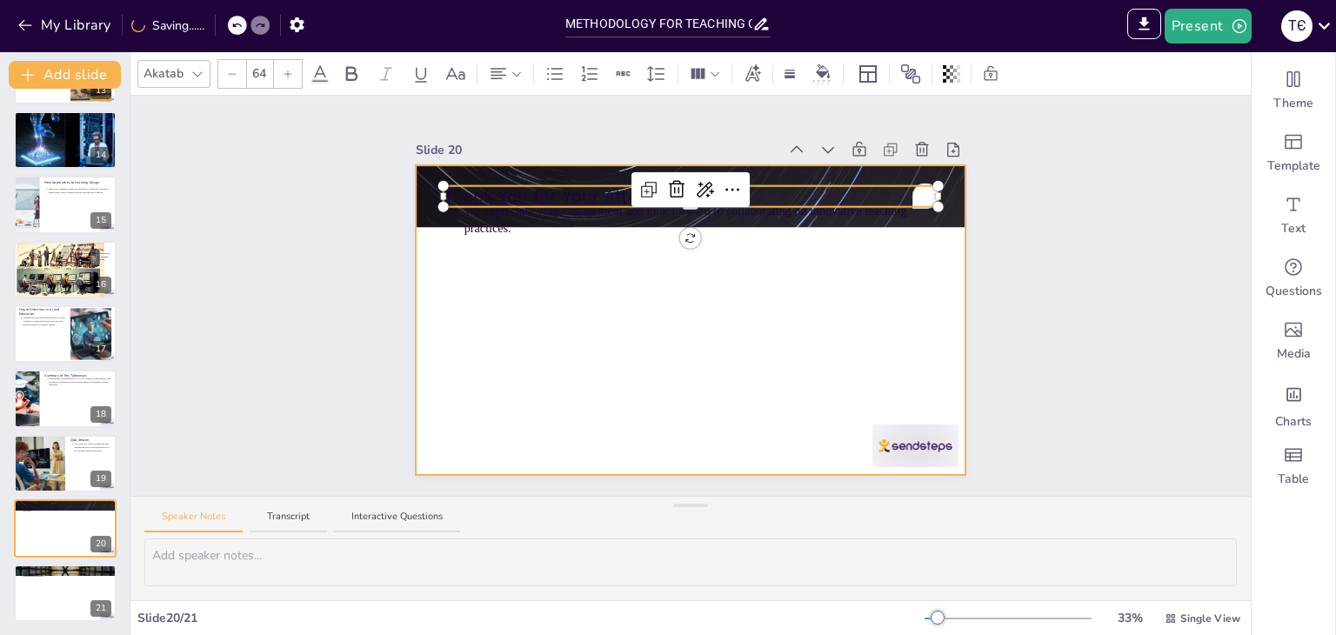
drag, startPoint x: 816, startPoint y: 189, endPoint x: 819, endPoint y: 289, distance: 100.1
click at [819, 289] on div "We appreciate your engagement and look forward to collaborating on innovative t…" at bounding box center [691, 320] width 551 height 310
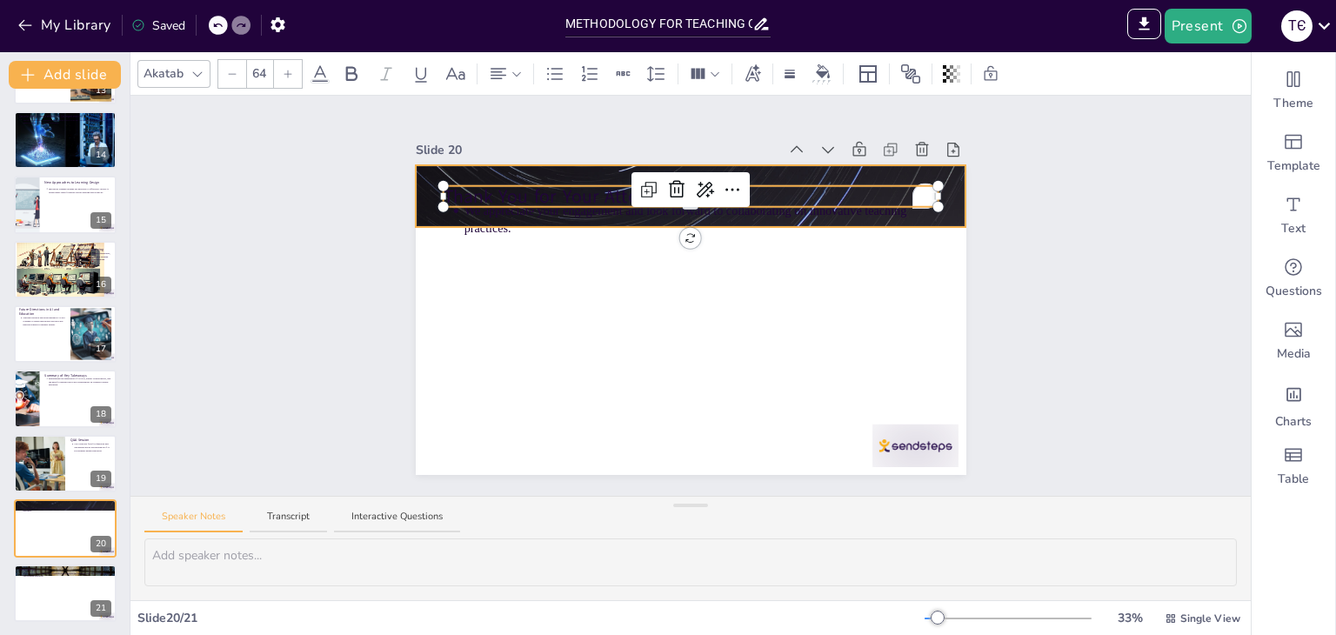
click at [416, 205] on div "We appreciate your engagement and look forward to collaborating on innovative t…" at bounding box center [691, 320] width 551 height 310
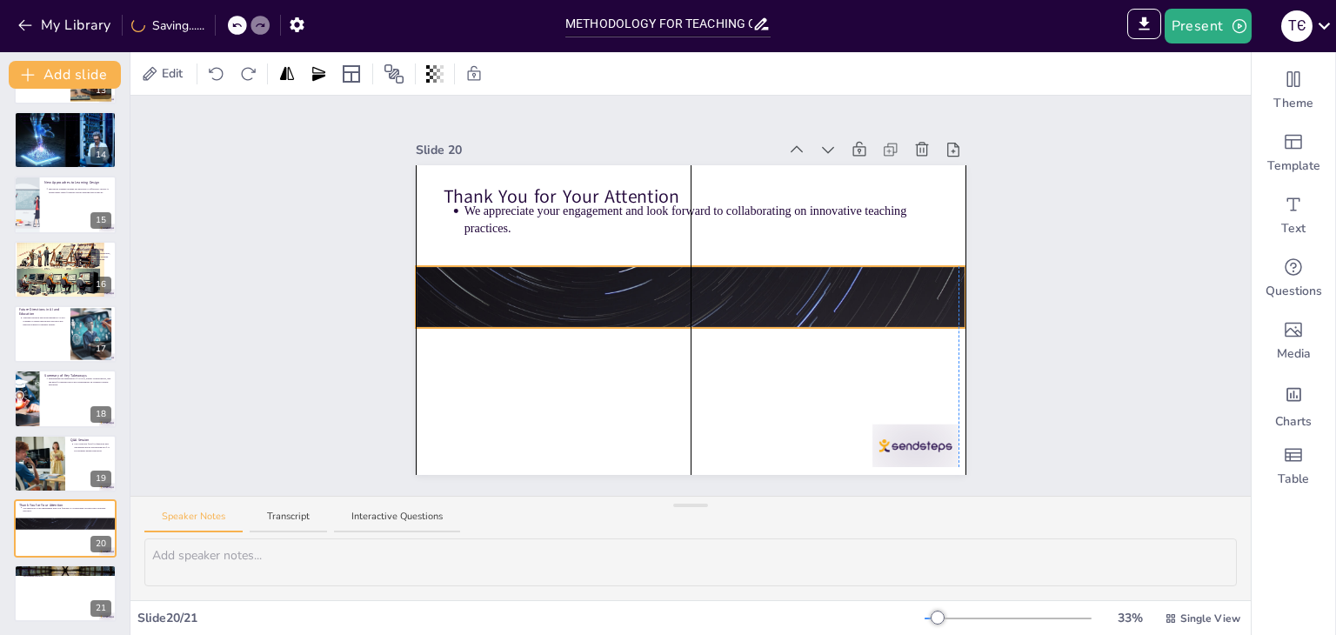
drag, startPoint x: 407, startPoint y: 168, endPoint x: 405, endPoint y: 269, distance: 100.9
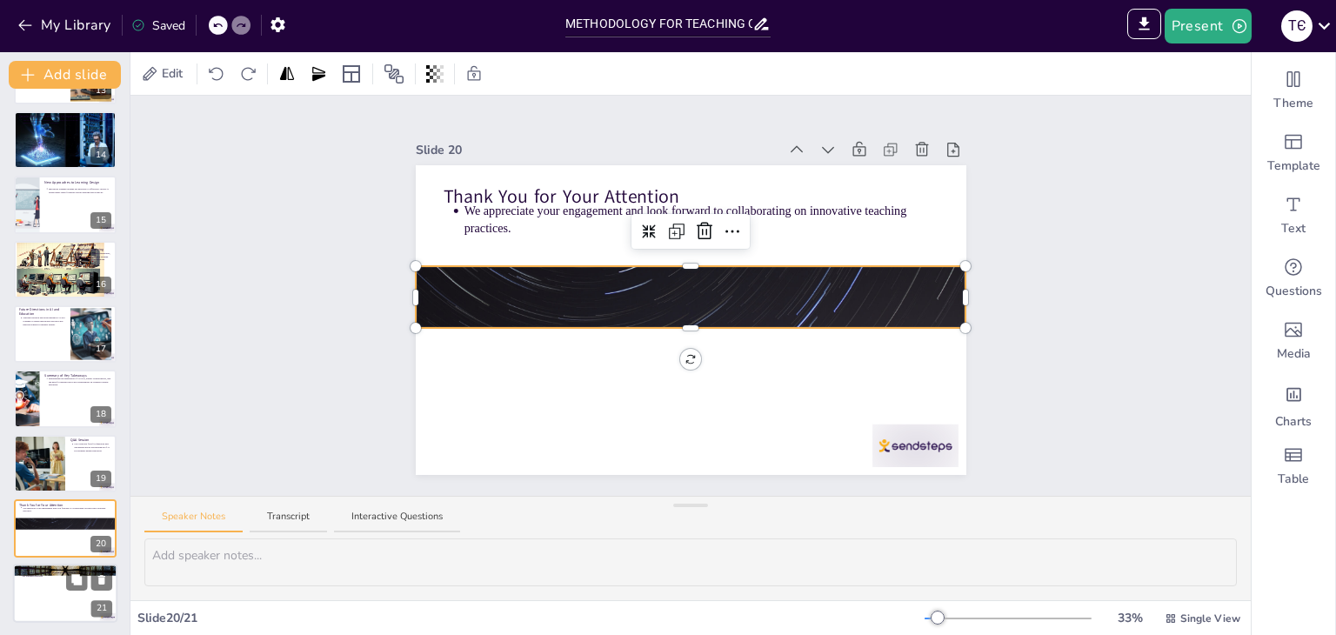
click at [49, 592] on div at bounding box center [65, 593] width 104 height 59
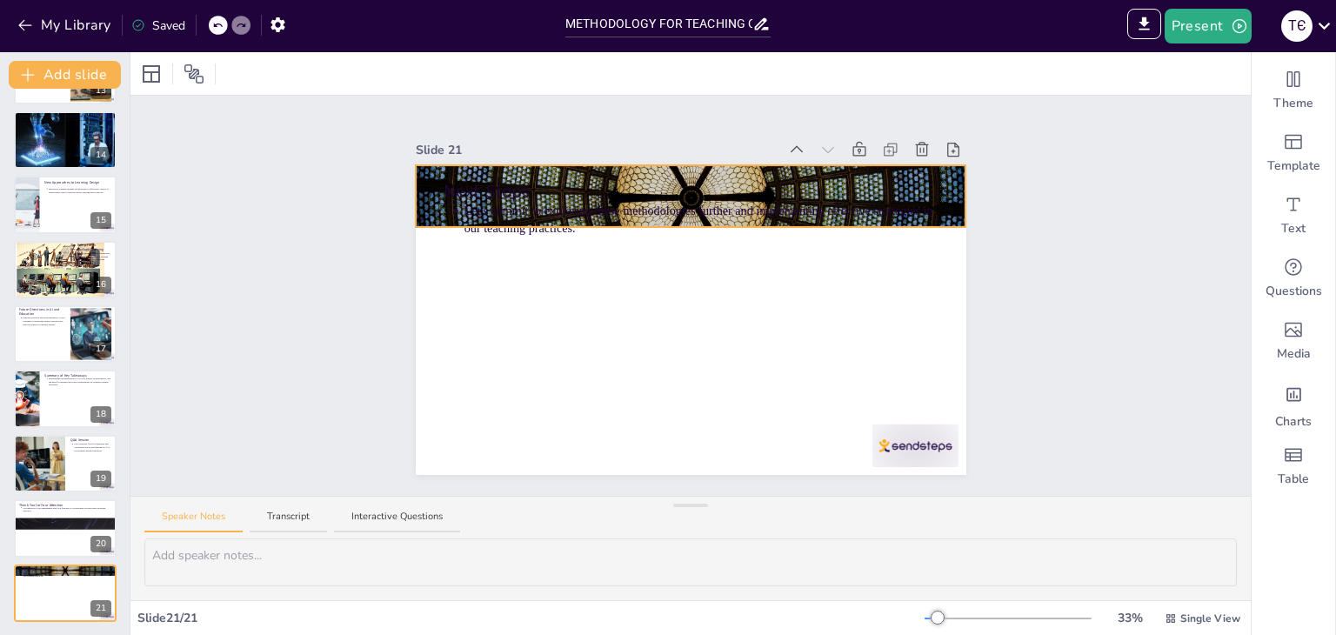
click at [945, 190] on div "Next Steps Let's commit to exploring these methodologies further and implementi…" at bounding box center [691, 320] width 551 height 310
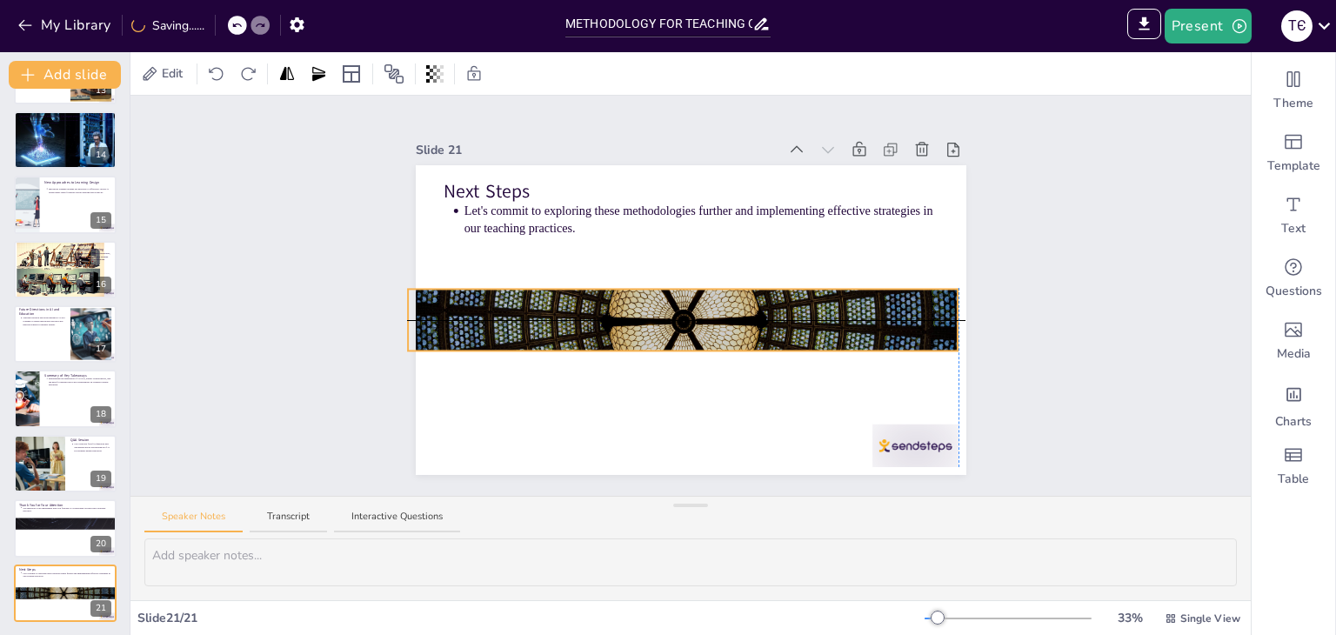
drag, startPoint x: 943, startPoint y: 183, endPoint x: 935, endPoint y: 305, distance: 122.9
click at [935, 305] on div at bounding box center [683, 320] width 551 height 310
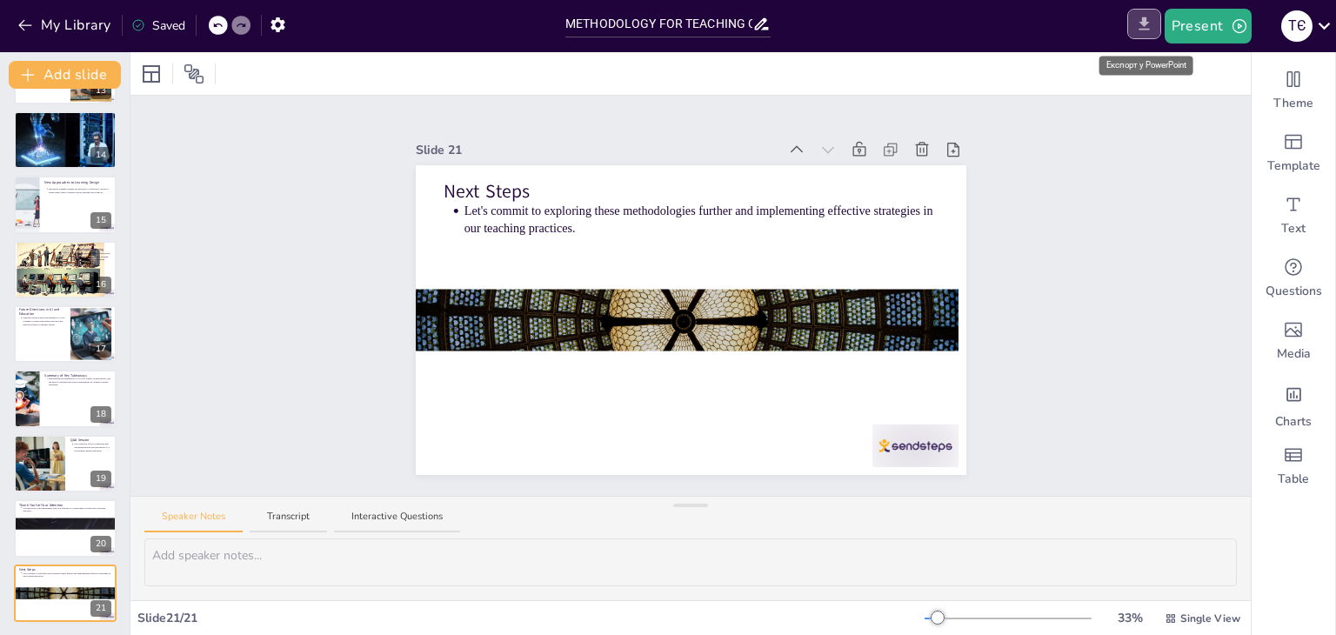
click at [1148, 32] on icon "Export to PowerPoint" at bounding box center [1144, 24] width 18 height 18
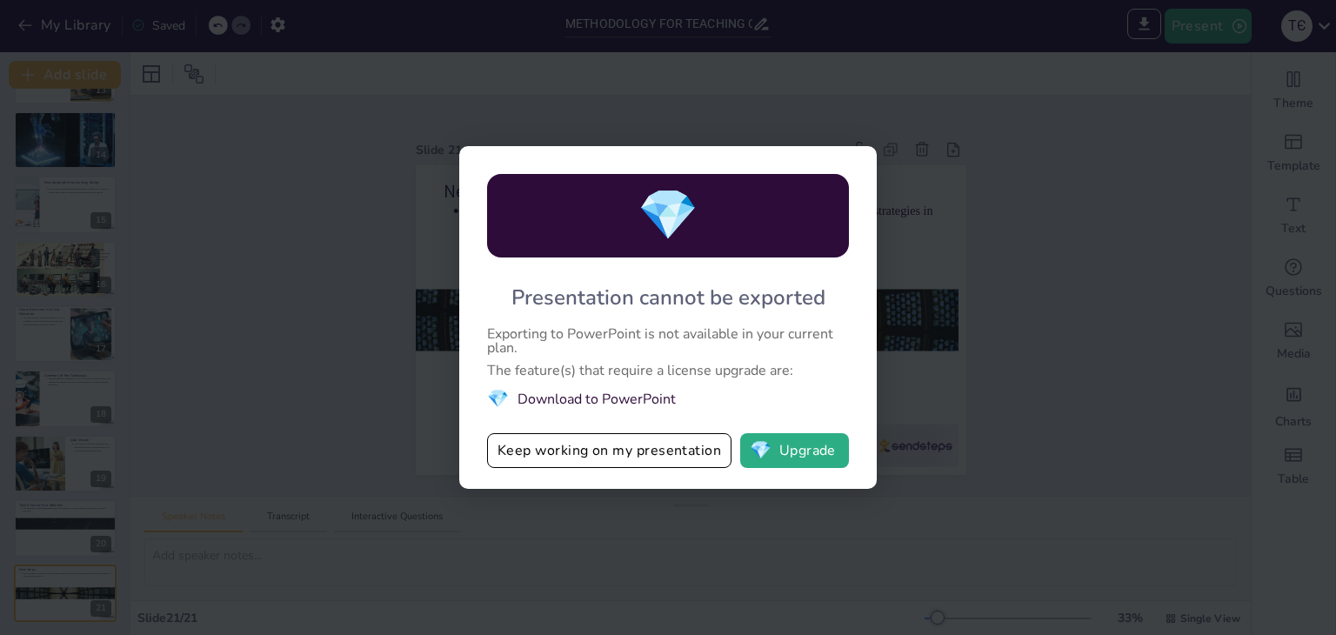
click at [1079, 268] on div "💎 Presentation cannot be exported Exporting to PowerPoint is not available in y…" at bounding box center [668, 317] width 1336 height 635
click at [786, 447] on button "💎 Upgrade" at bounding box center [794, 450] width 109 height 35
